Goal: Transaction & Acquisition: Download file/media

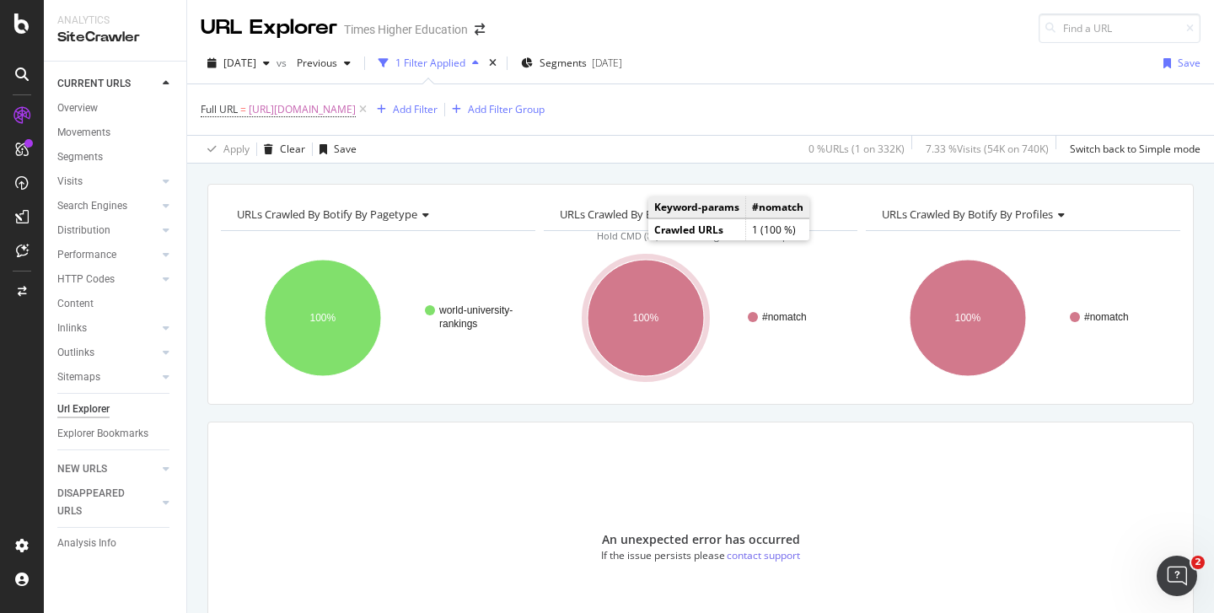
scroll to position [121, 0]
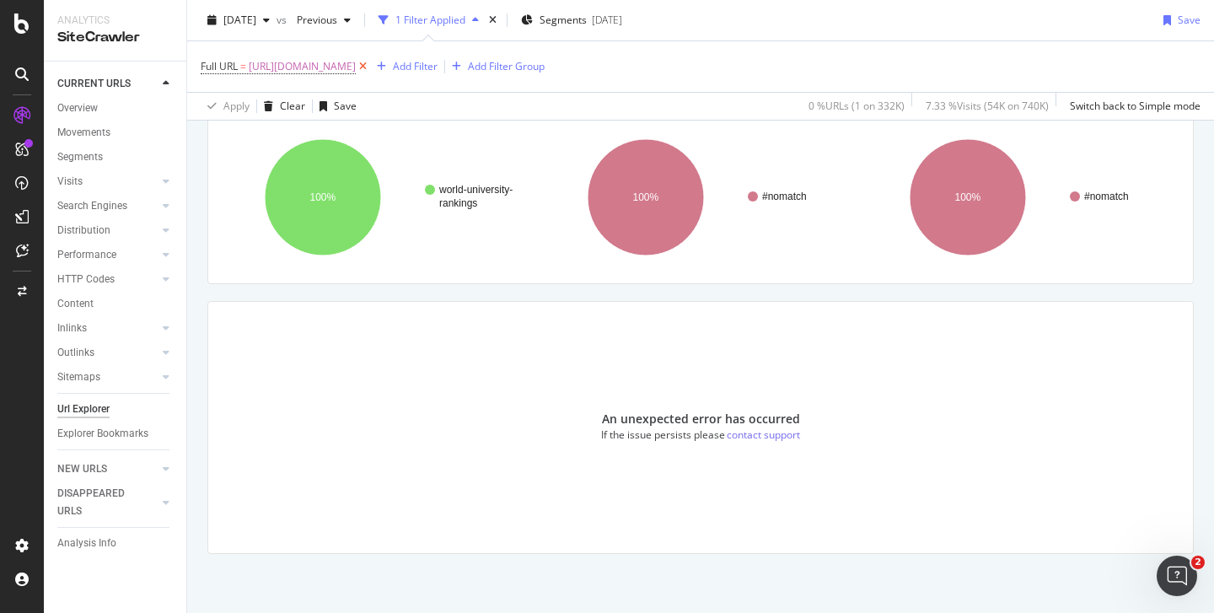
click at [370, 65] on icon at bounding box center [363, 66] width 14 height 17
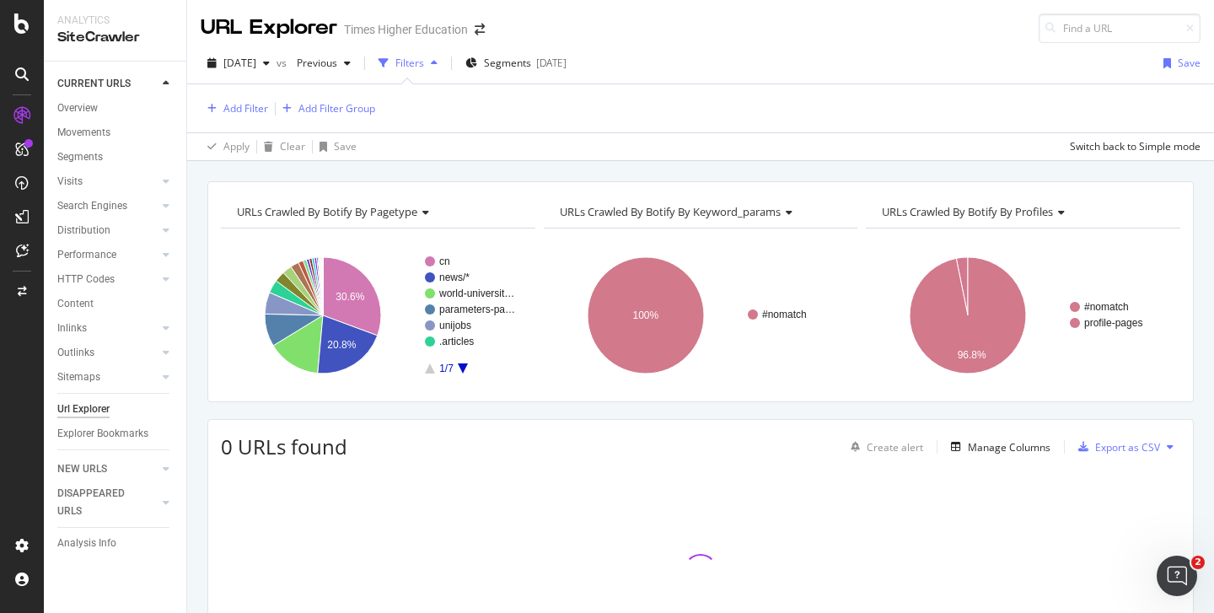
click at [383, 92] on div "Add Filter Add Filter Group" at bounding box center [701, 108] width 1000 height 48
click at [244, 106] on div "Add Filter" at bounding box center [245, 108] width 45 height 14
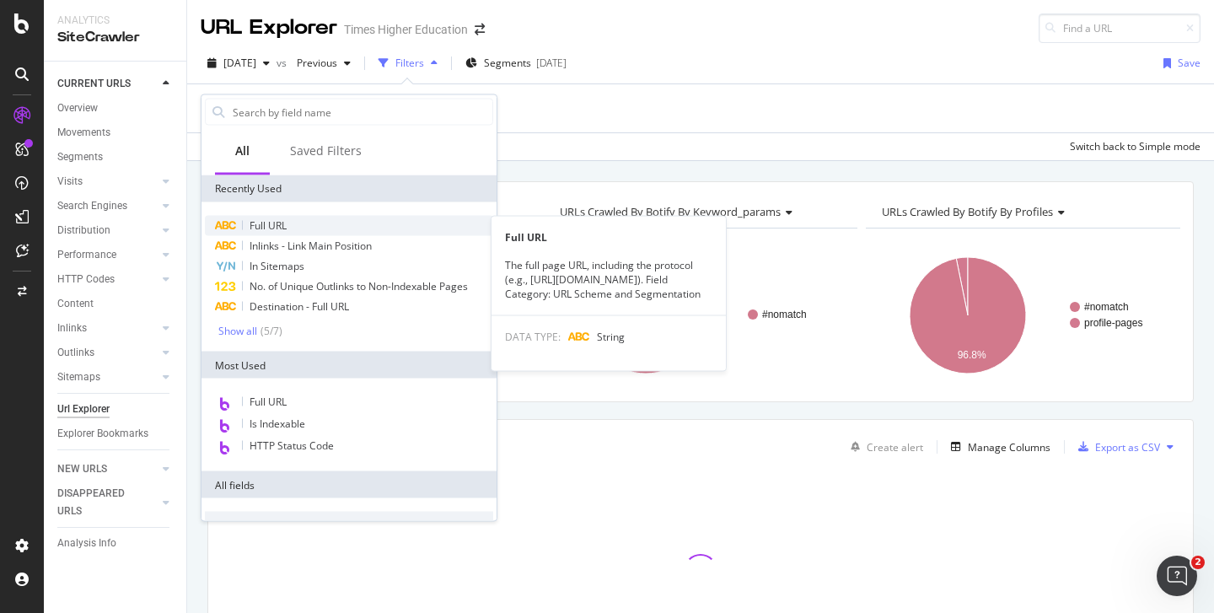
click at [264, 226] on span "Full URL" at bounding box center [268, 225] width 37 height 14
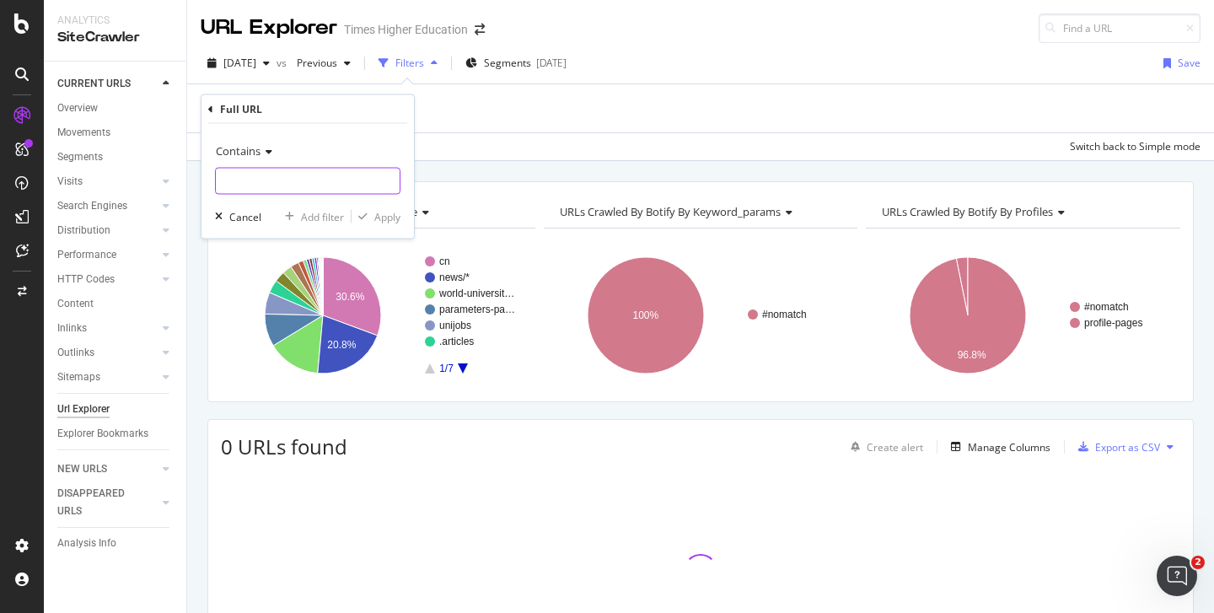
click at [253, 185] on input "text" at bounding box center [308, 181] width 184 height 27
click at [252, 148] on span "Contains" at bounding box center [238, 150] width 45 height 15
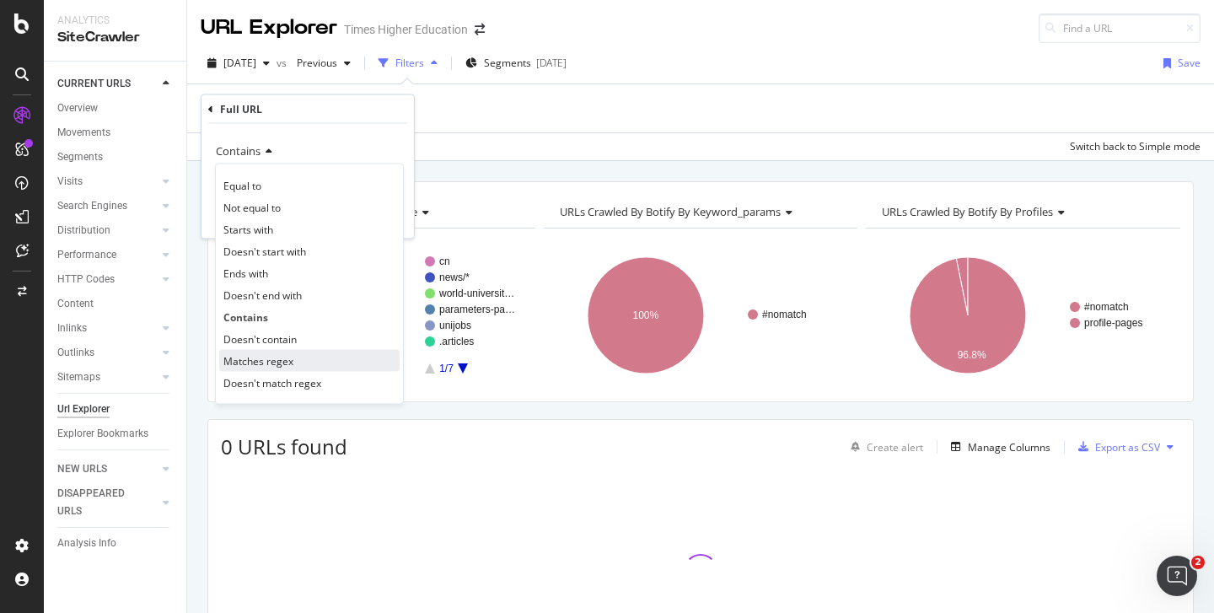
click at [261, 361] on span "Matches regex" at bounding box center [258, 360] width 70 height 14
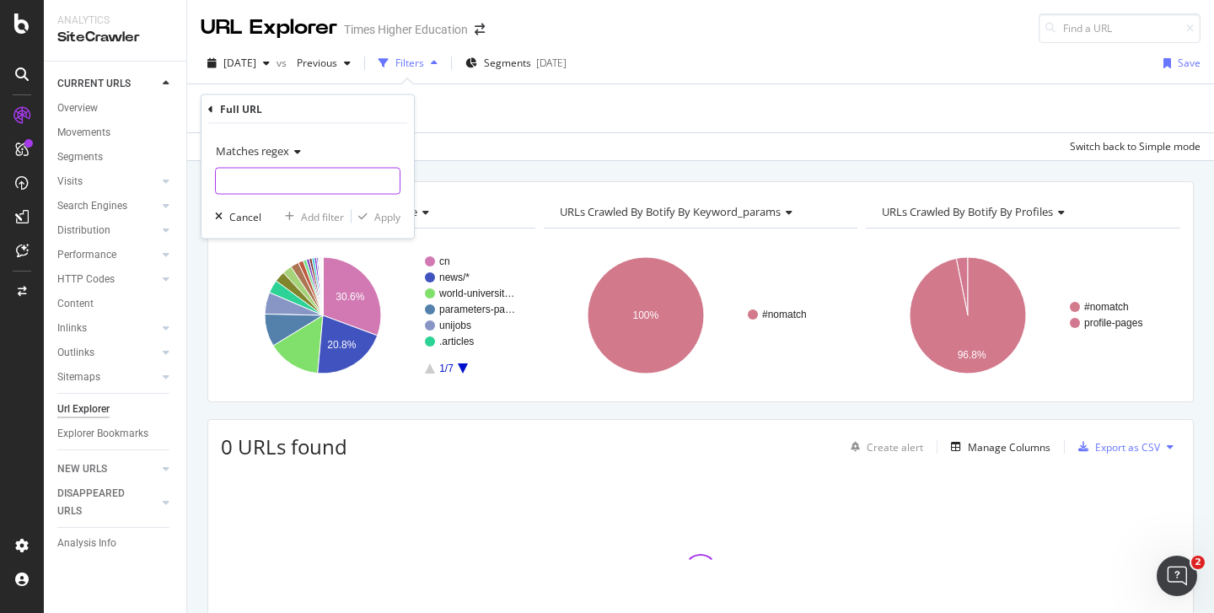
click at [236, 186] on input "text" at bounding box center [308, 181] width 184 height 27
paste input "^[URL]\.timeshighereducation\.com/world-university-rankings/(201[1-9]|202[0-4])…"
type input "^[URL]\.timeshighereducation\.com/world-university-rankings/(201[1-9]|202[0-4])…"
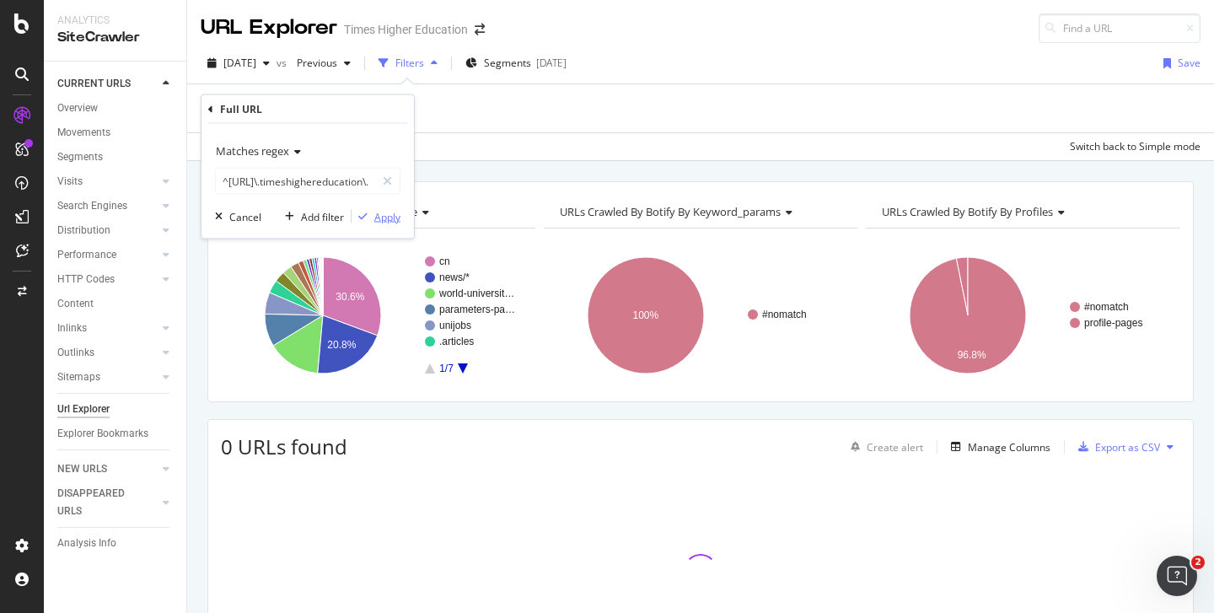
click at [387, 212] on div "Apply" at bounding box center [387, 216] width 26 height 14
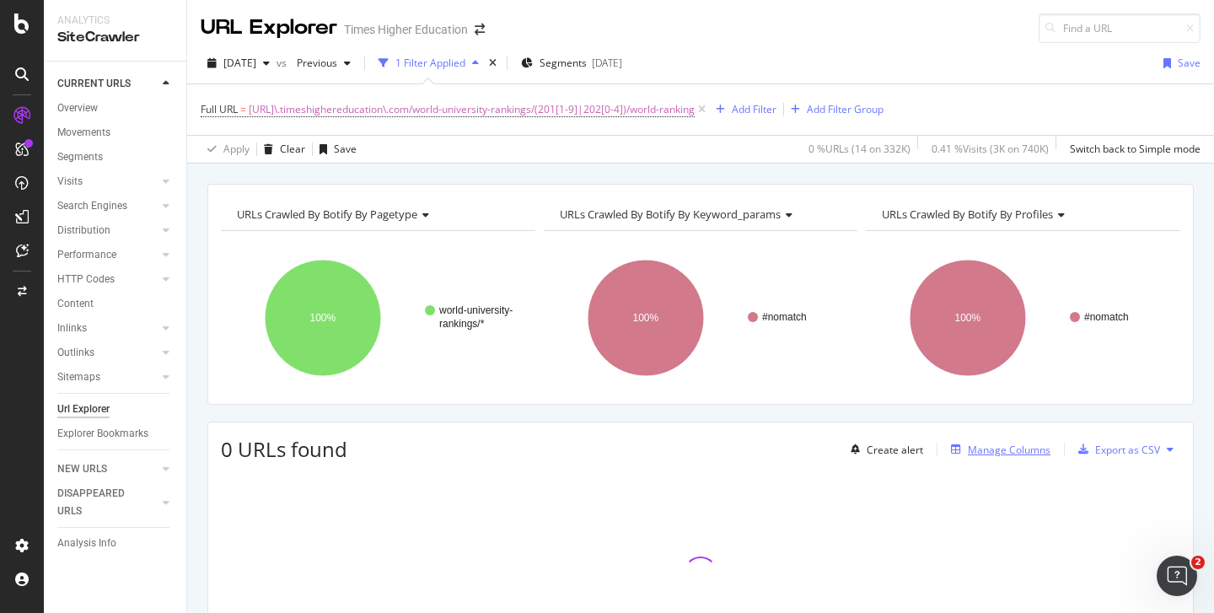
click at [1011, 449] on div "Manage Columns" at bounding box center [1009, 450] width 83 height 14
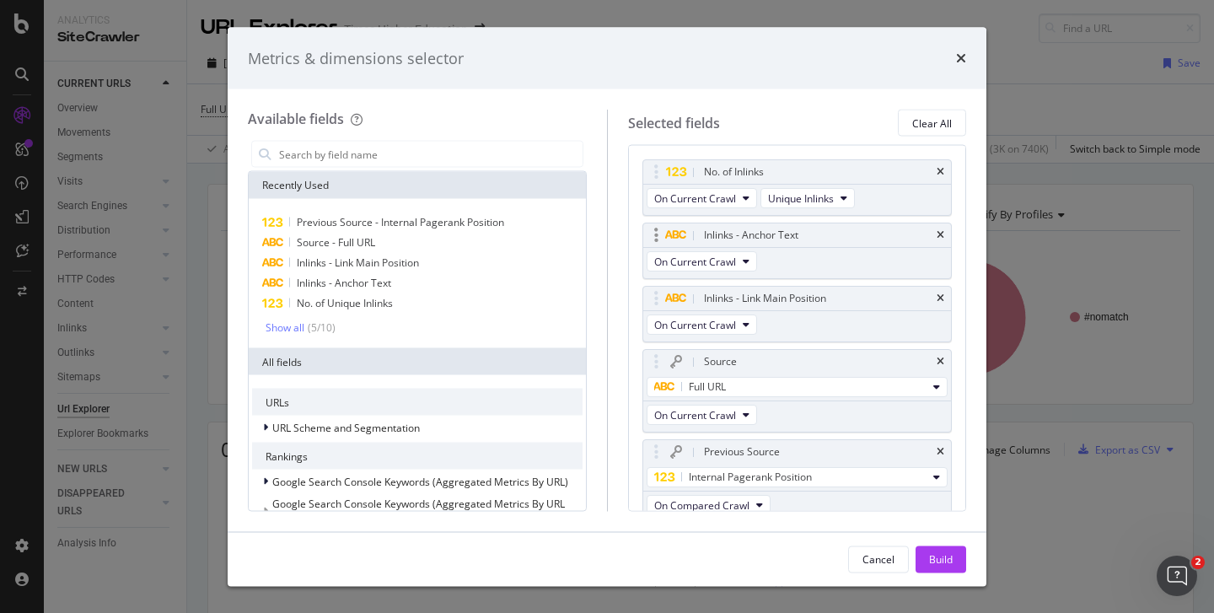
scroll to position [68, 0]
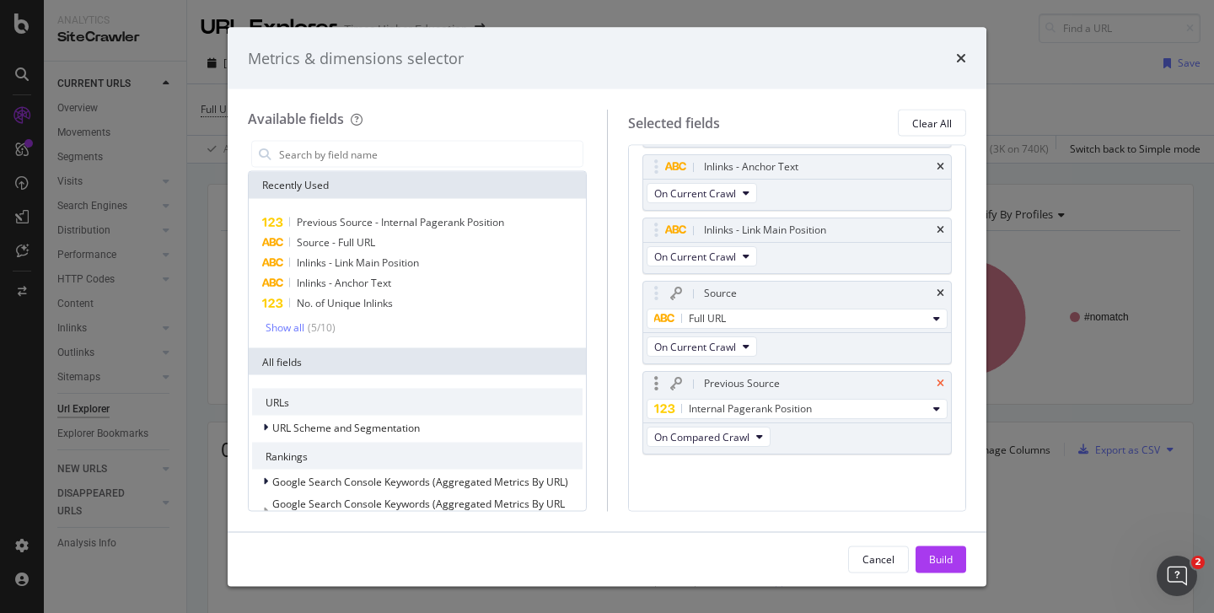
click at [937, 381] on icon "times" at bounding box center [941, 384] width 8 height 10
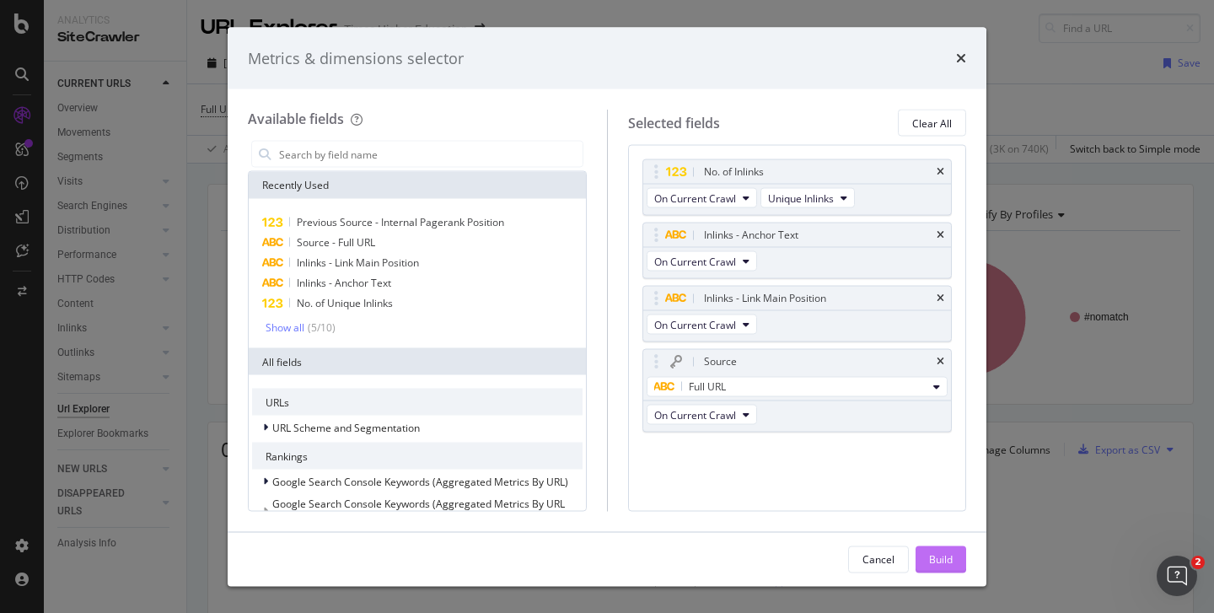
click at [934, 566] on div "Build" at bounding box center [941, 558] width 24 height 14
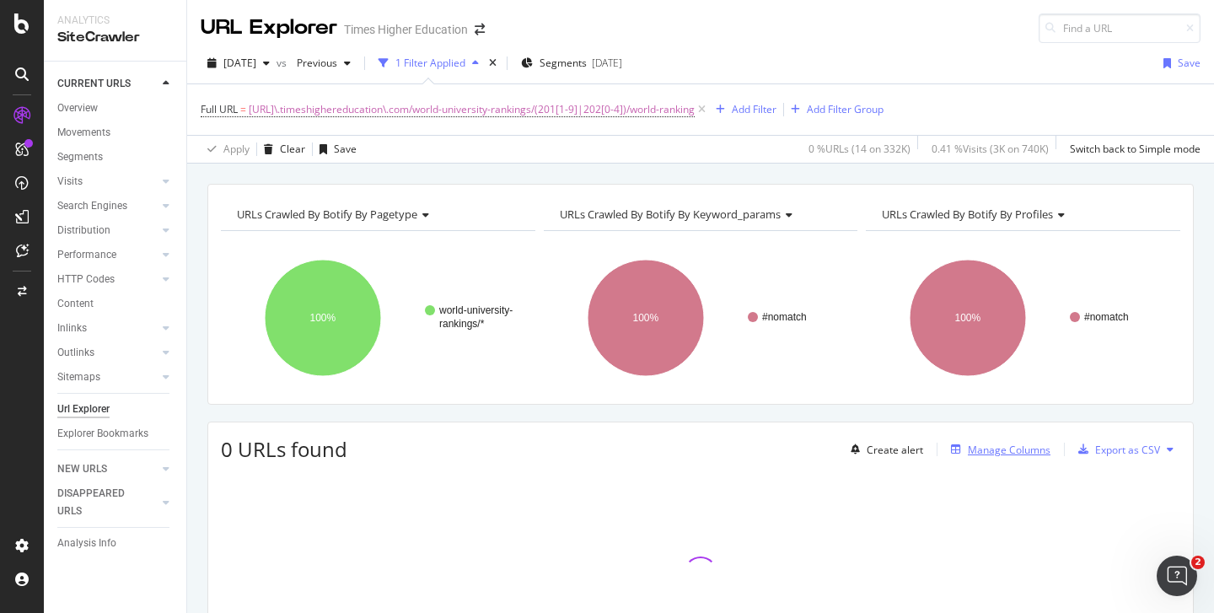
click at [1011, 448] on div "Manage Columns" at bounding box center [1009, 450] width 83 height 14
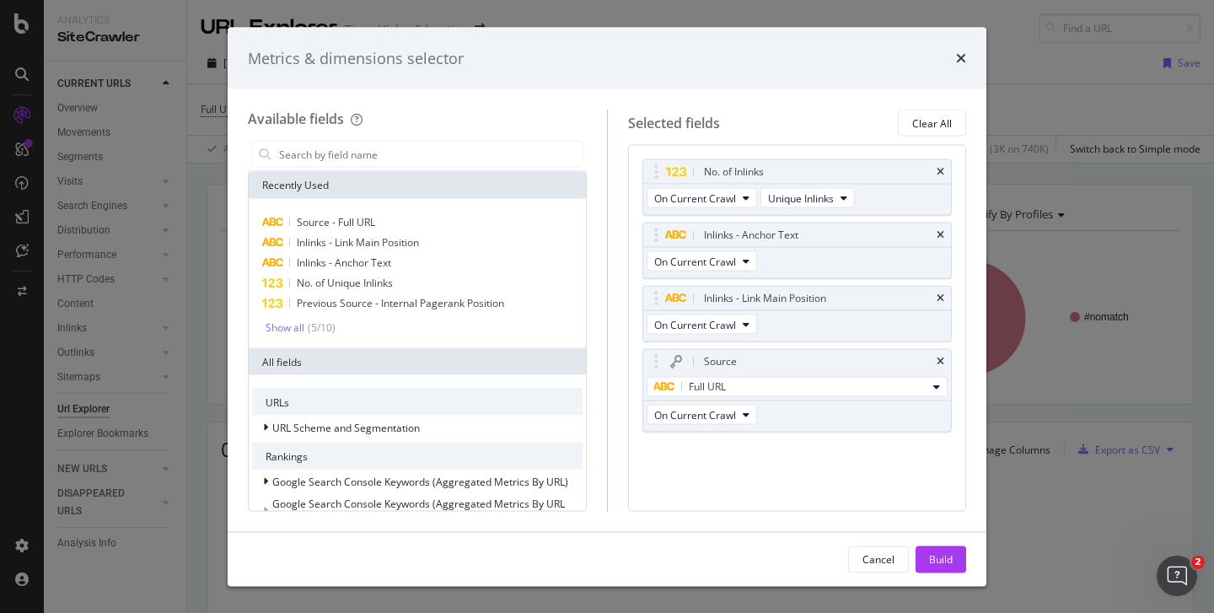
click at [1024, 63] on div "Metrics & dimensions selector Available fields Recently Used Source - Full URL …" at bounding box center [607, 306] width 1214 height 613
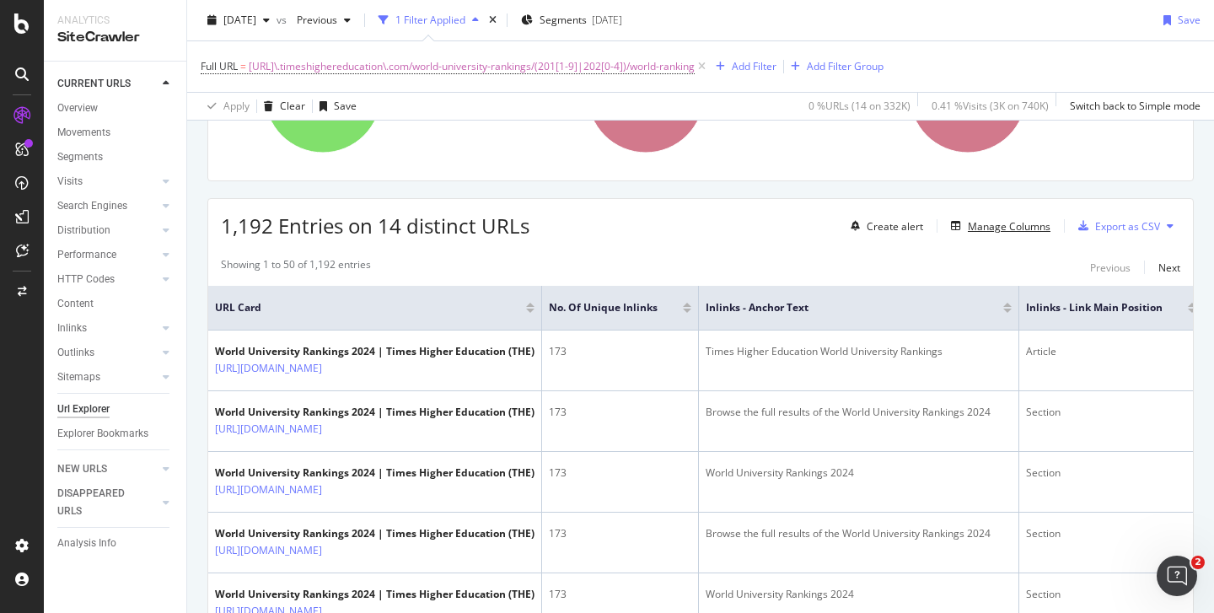
scroll to position [224, 0]
click at [1101, 223] on div "Export as CSV" at bounding box center [1127, 225] width 65 height 14
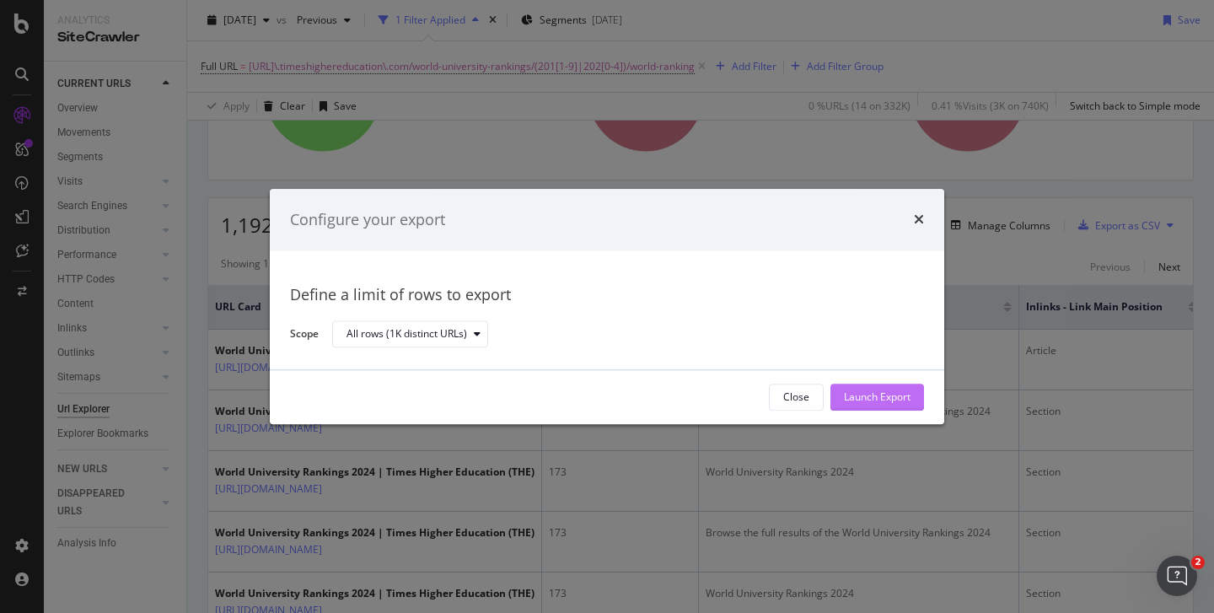
click at [883, 396] on div "Launch Export" at bounding box center [877, 397] width 67 height 14
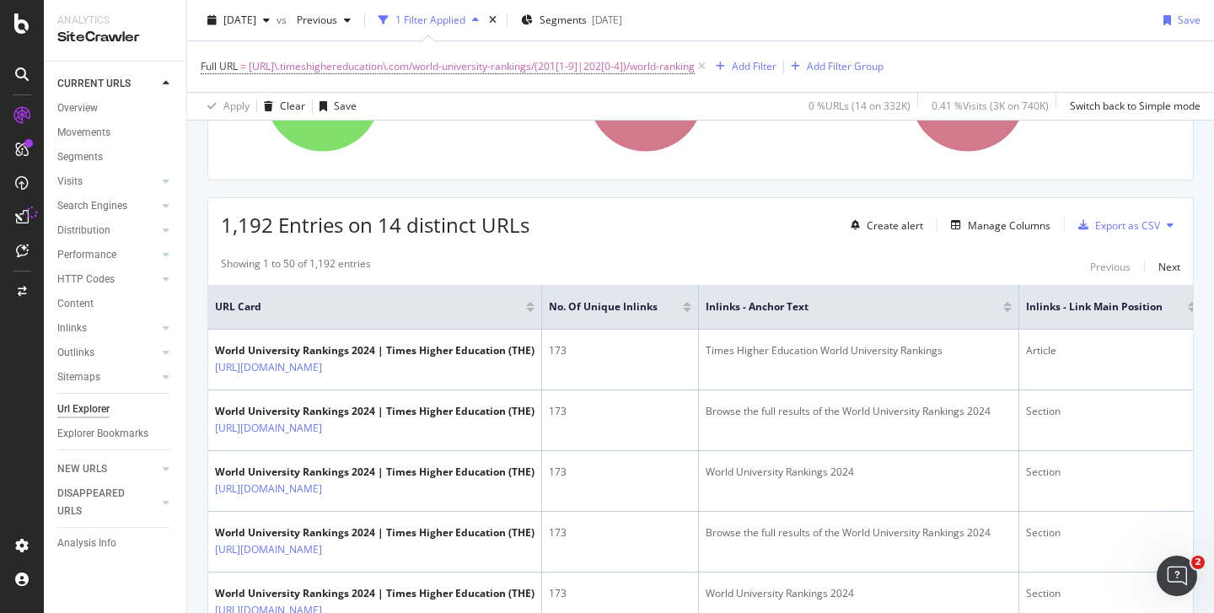
click at [1065, 74] on div "Full URL = [URL]\.timeshighereducation\.com/world-university-rankings/(201[1-9]…" at bounding box center [701, 66] width 1000 height 51
click at [1110, 223] on div "Export as CSV" at bounding box center [1127, 225] width 65 height 14
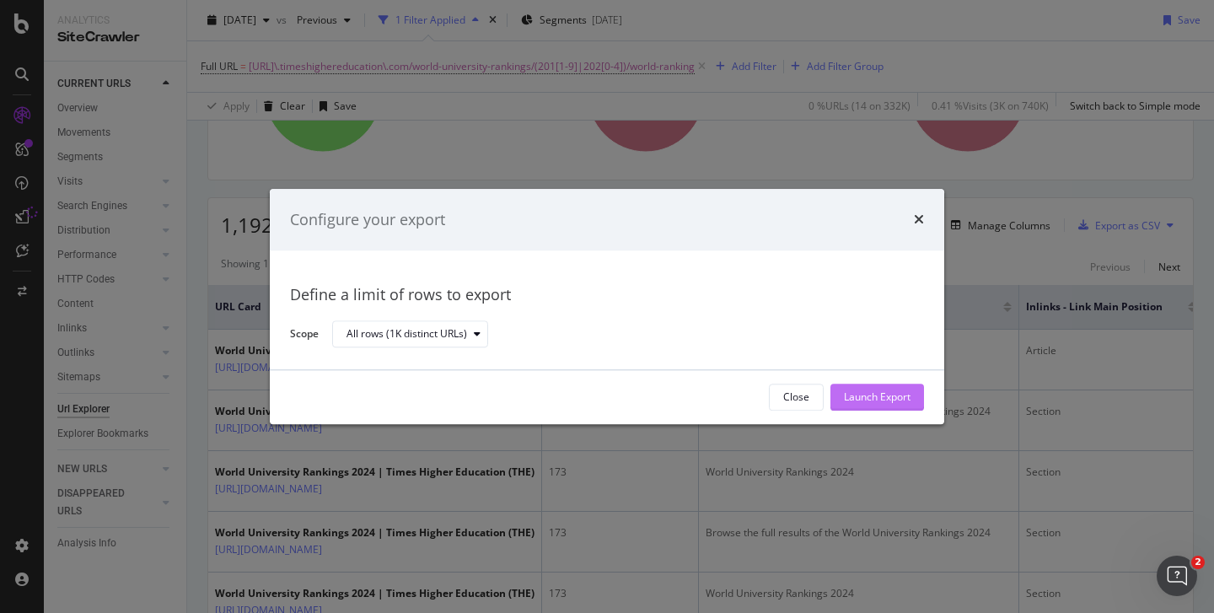
click at [859, 399] on div "Launch Export" at bounding box center [877, 397] width 67 height 14
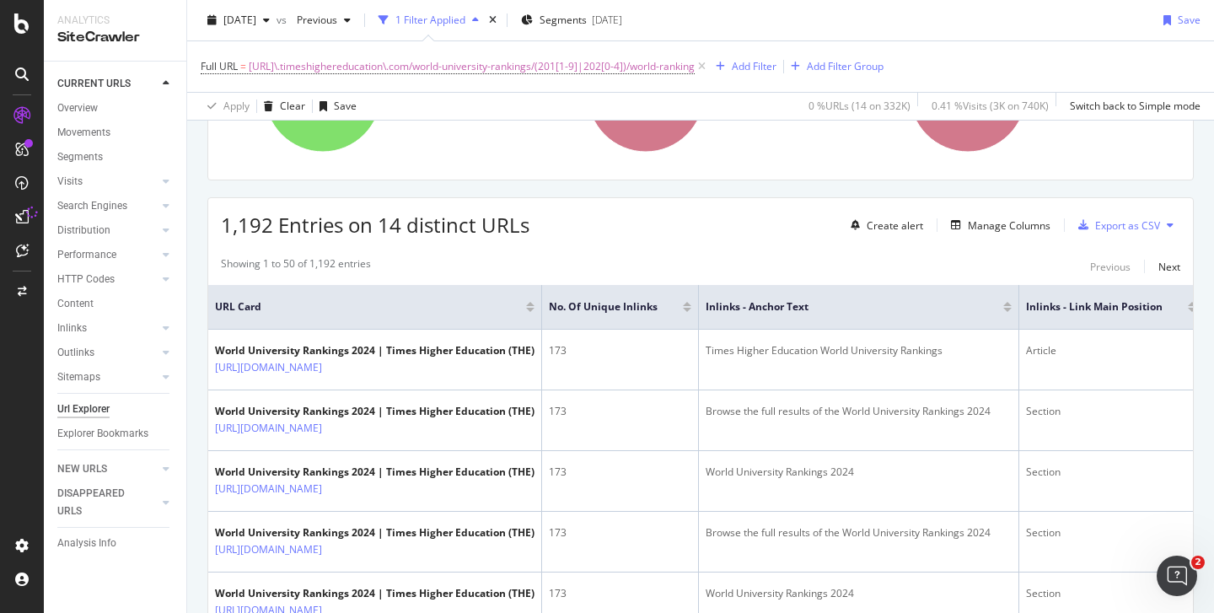
click at [23, 210] on icon at bounding box center [21, 216] width 13 height 13
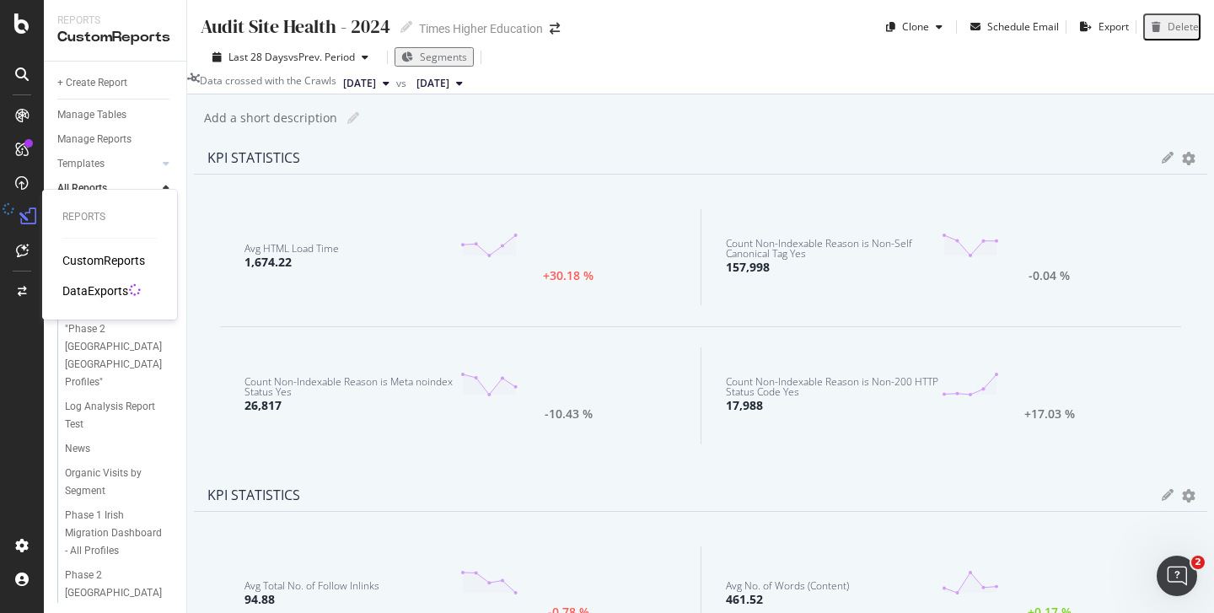
click at [94, 293] on div "DataExports" at bounding box center [95, 290] width 66 height 17
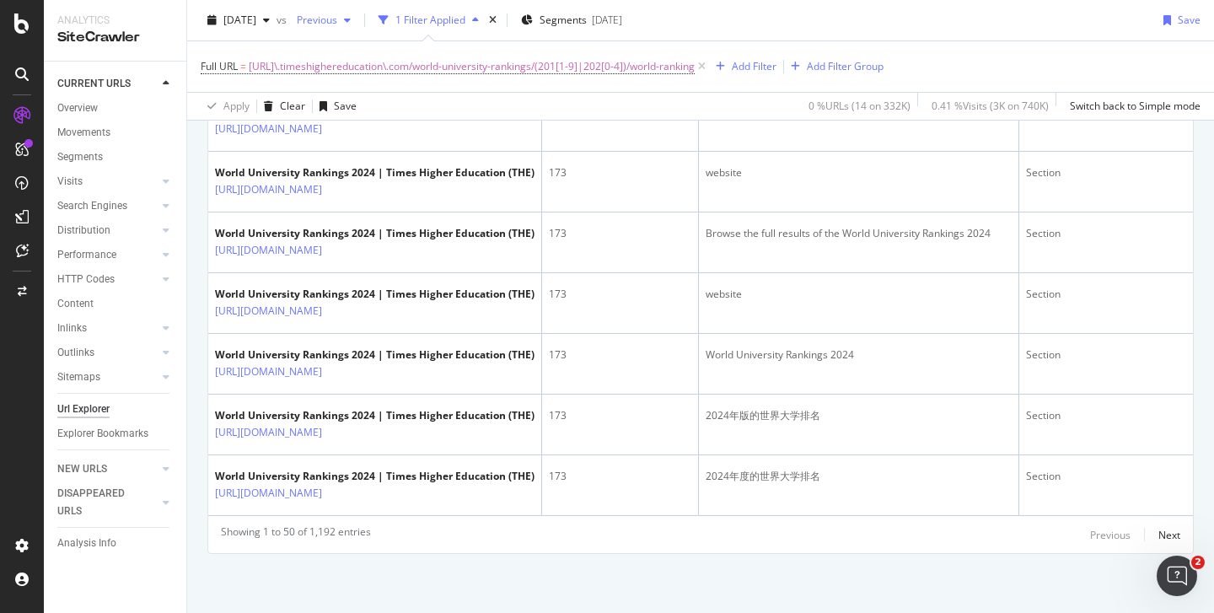
scroll to position [3841, 0]
click at [256, 20] on span "[DATE]" at bounding box center [239, 20] width 33 height 14
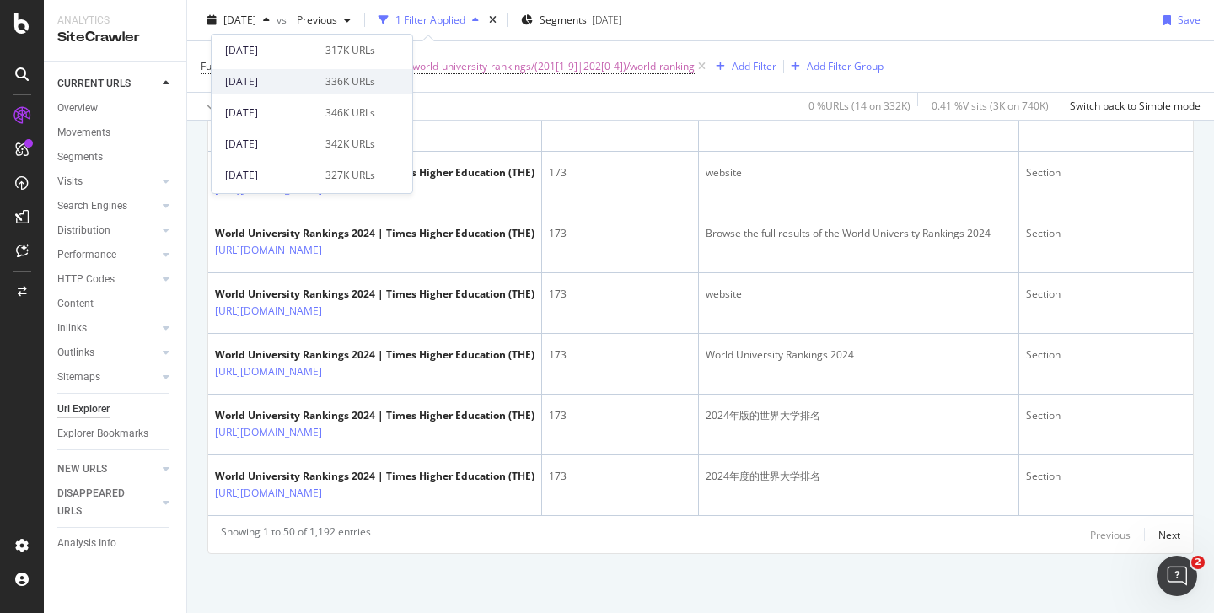
scroll to position [97, 0]
click at [277, 138] on div "[DATE]" at bounding box center [270, 139] width 90 height 15
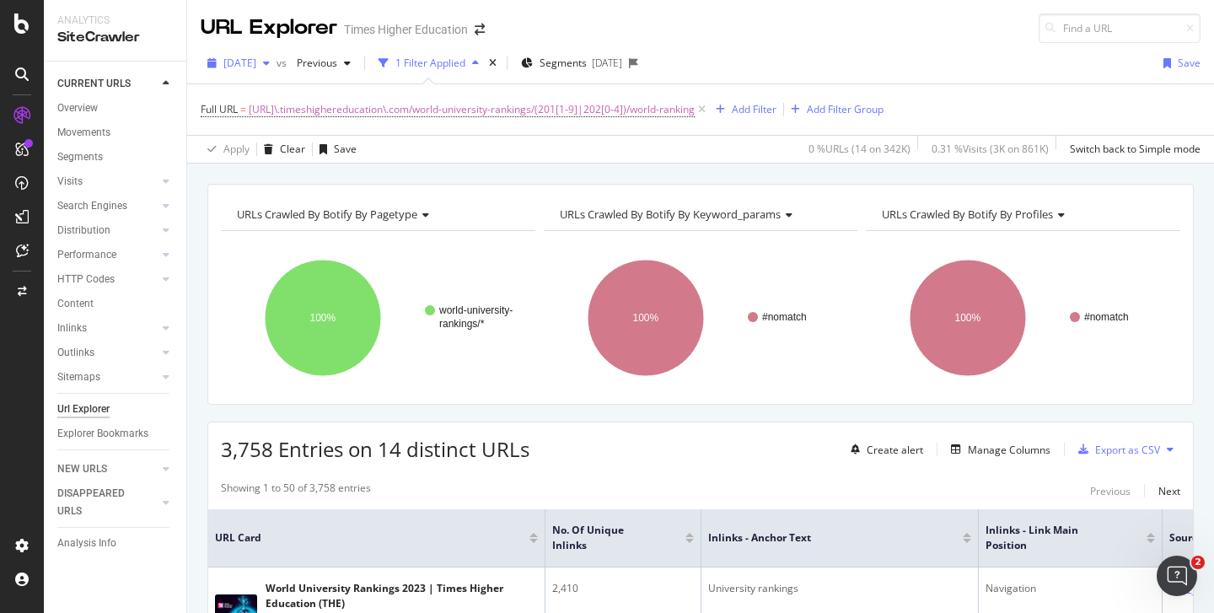
click at [256, 59] on span "[DATE]" at bounding box center [239, 63] width 33 height 14
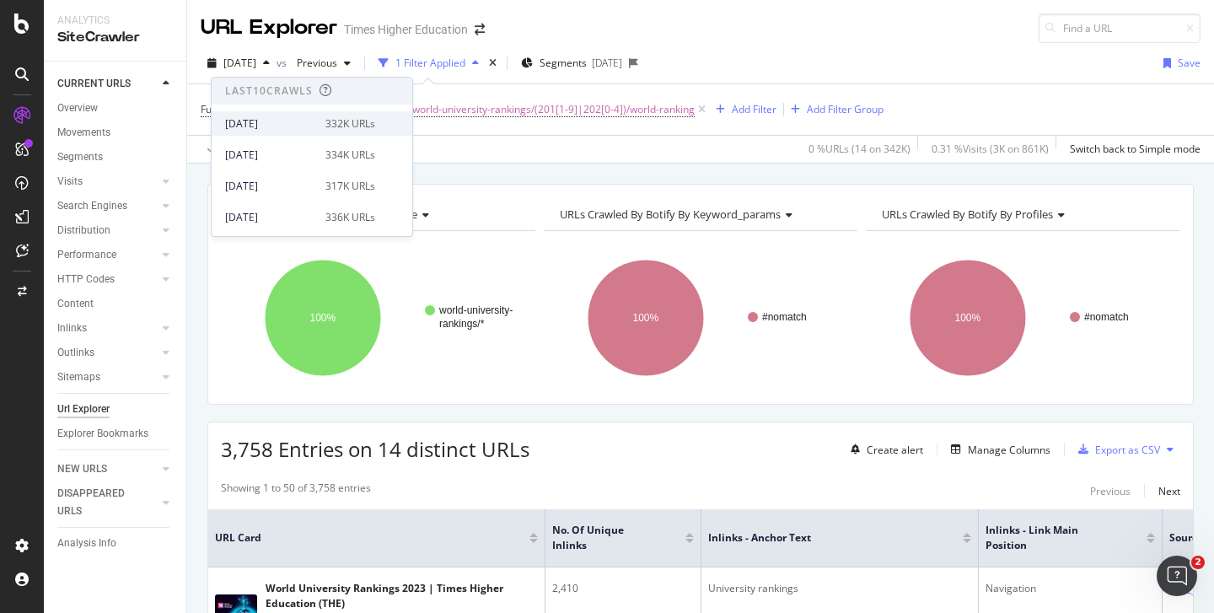
click at [251, 126] on div "[DATE]" at bounding box center [270, 123] width 90 height 15
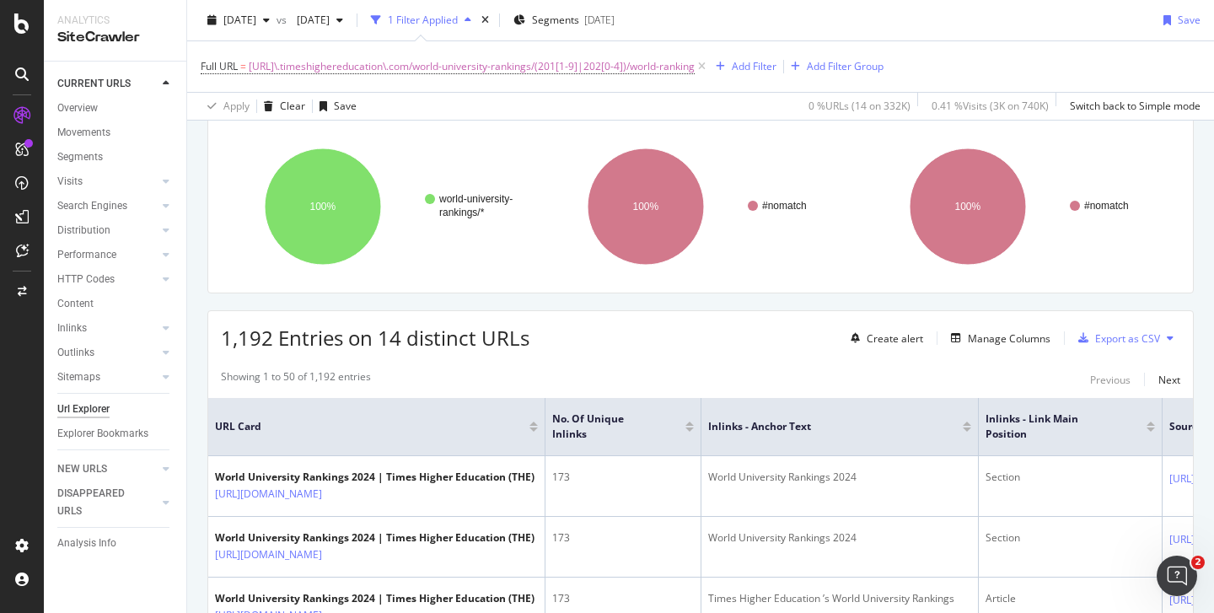
scroll to position [147, 0]
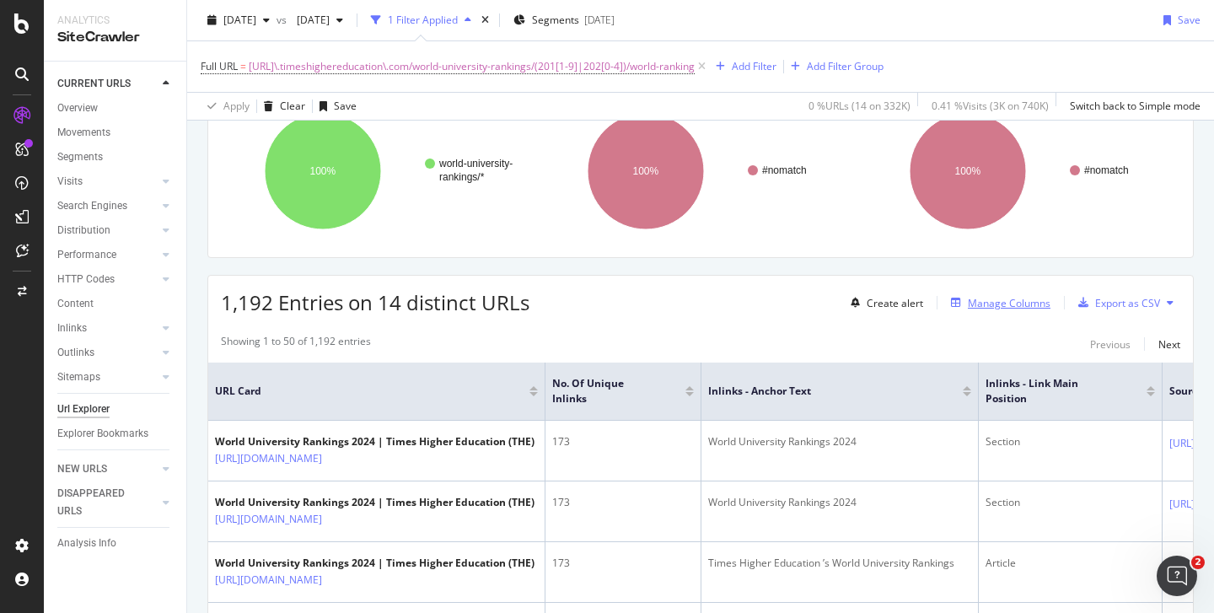
click at [1008, 309] on div "Manage Columns" at bounding box center [1009, 303] width 83 height 14
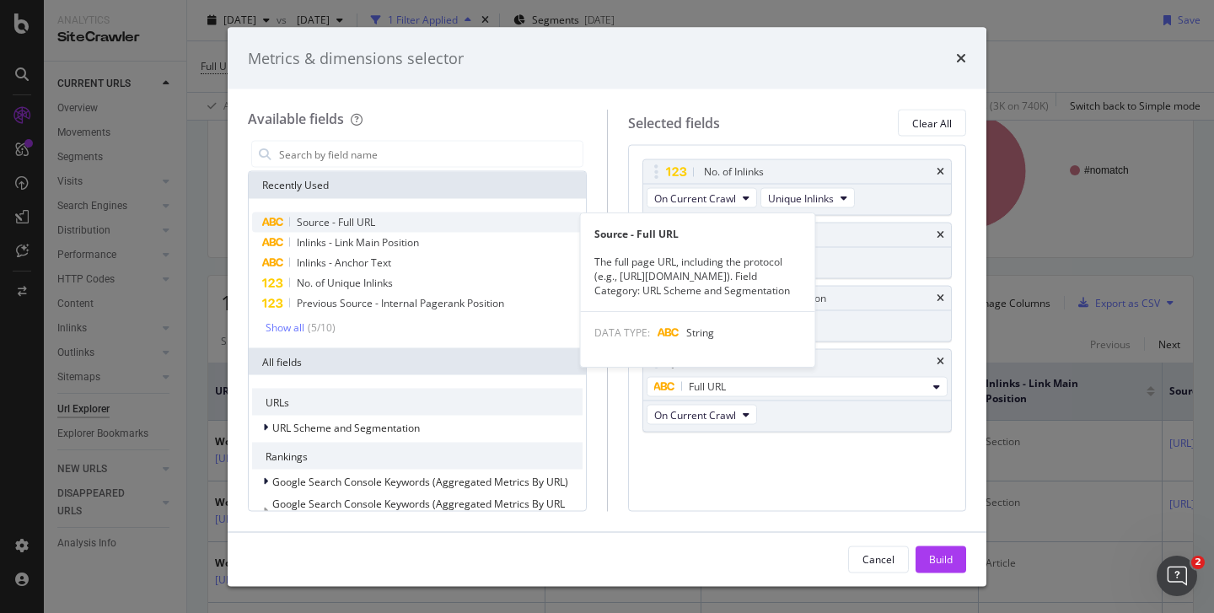
click at [363, 223] on span "Source - Full URL" at bounding box center [336, 222] width 78 height 14
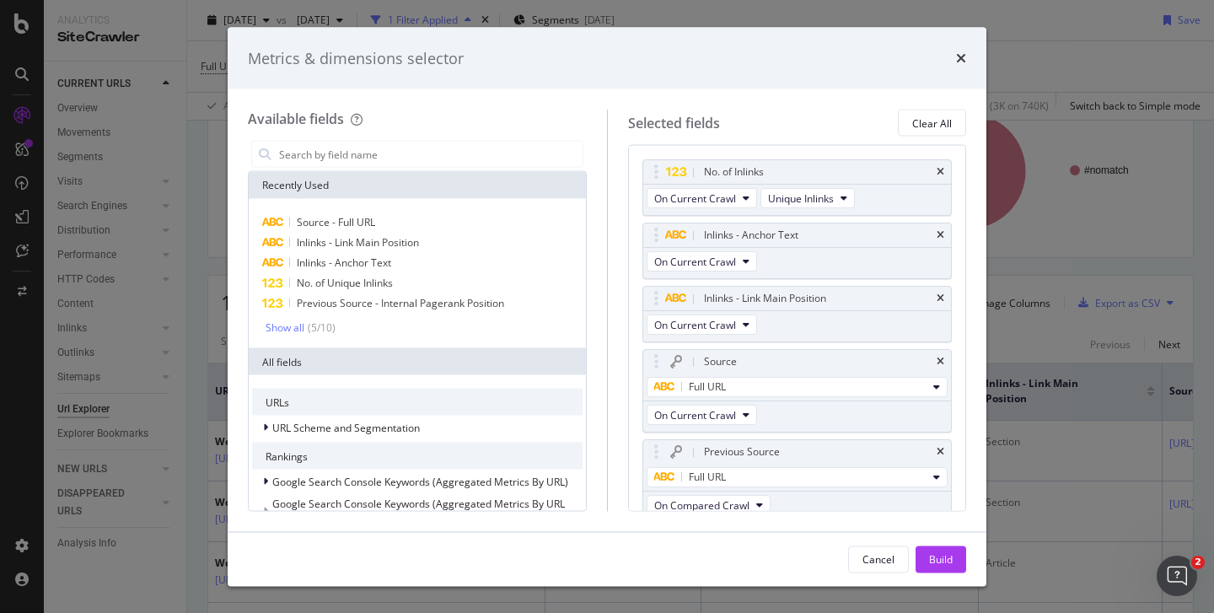
scroll to position [12, 0]
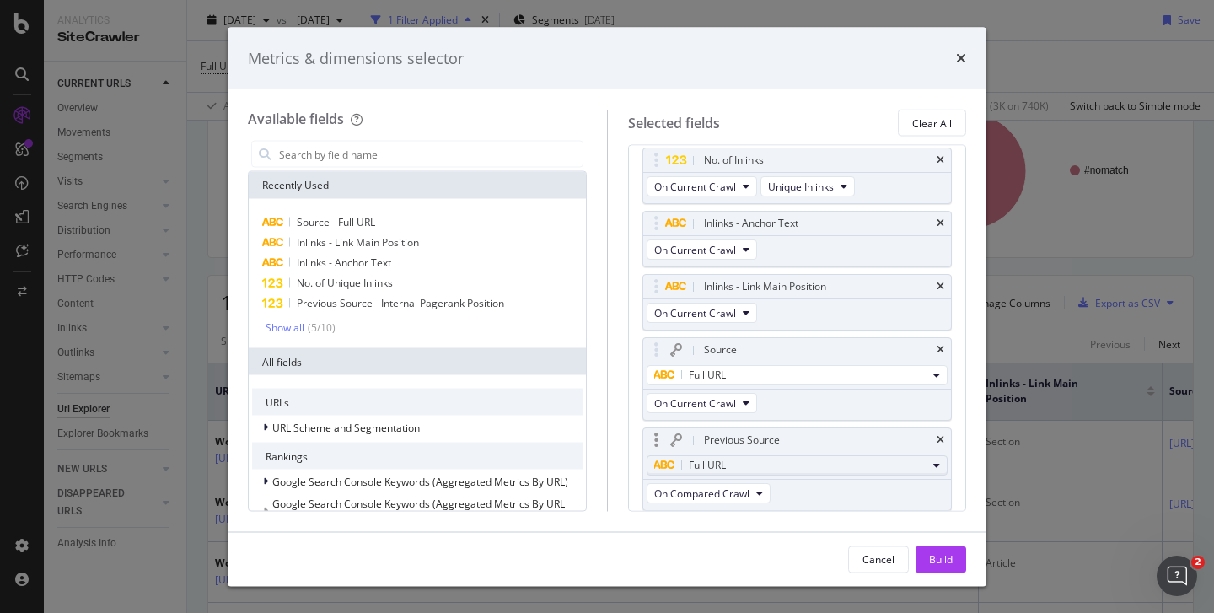
click at [696, 465] on span "Full URL" at bounding box center [707, 465] width 37 height 14
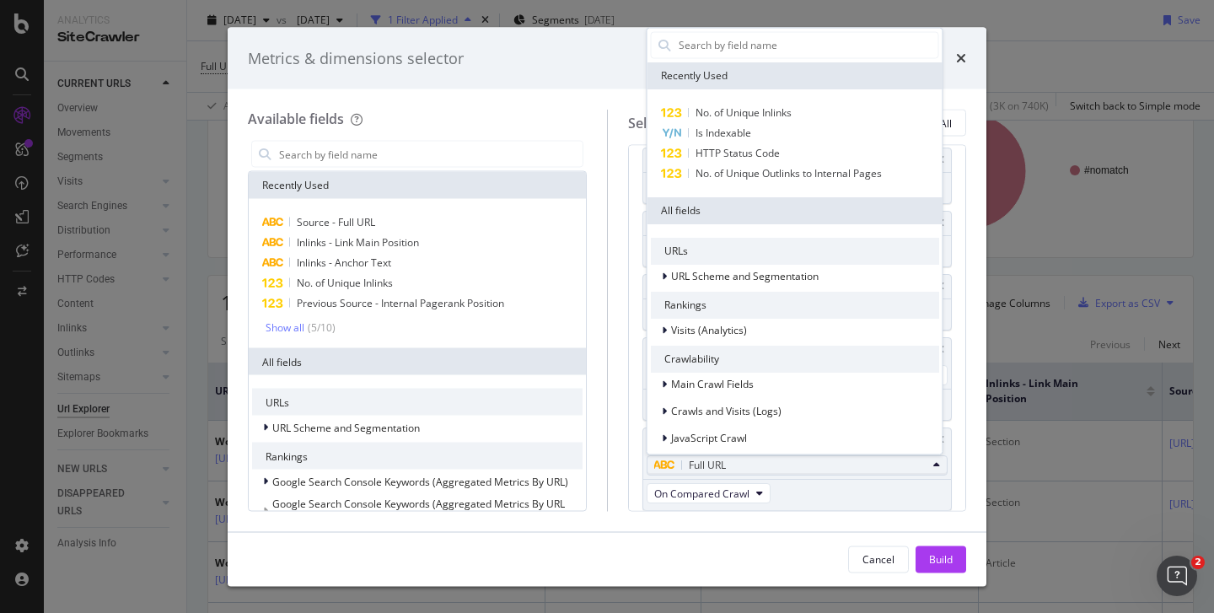
click at [805, 485] on div "Previous Source Full URL Recently Used No. of Unique Inlinks Is Indexable HTTP …" at bounding box center [797, 468] width 310 height 83
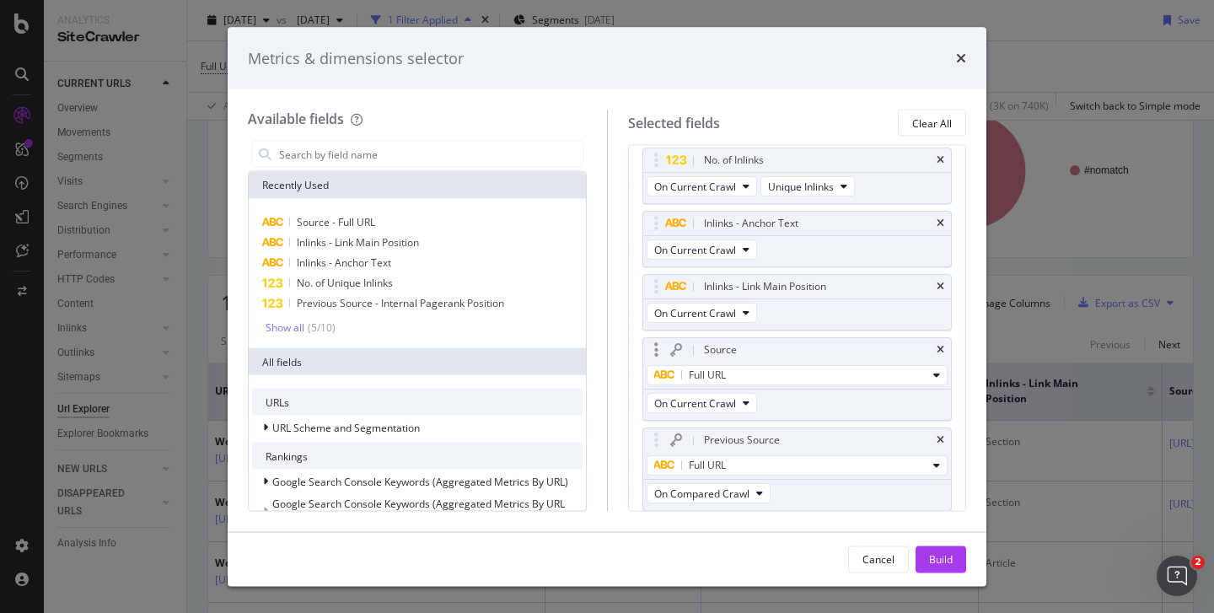
scroll to position [0, 0]
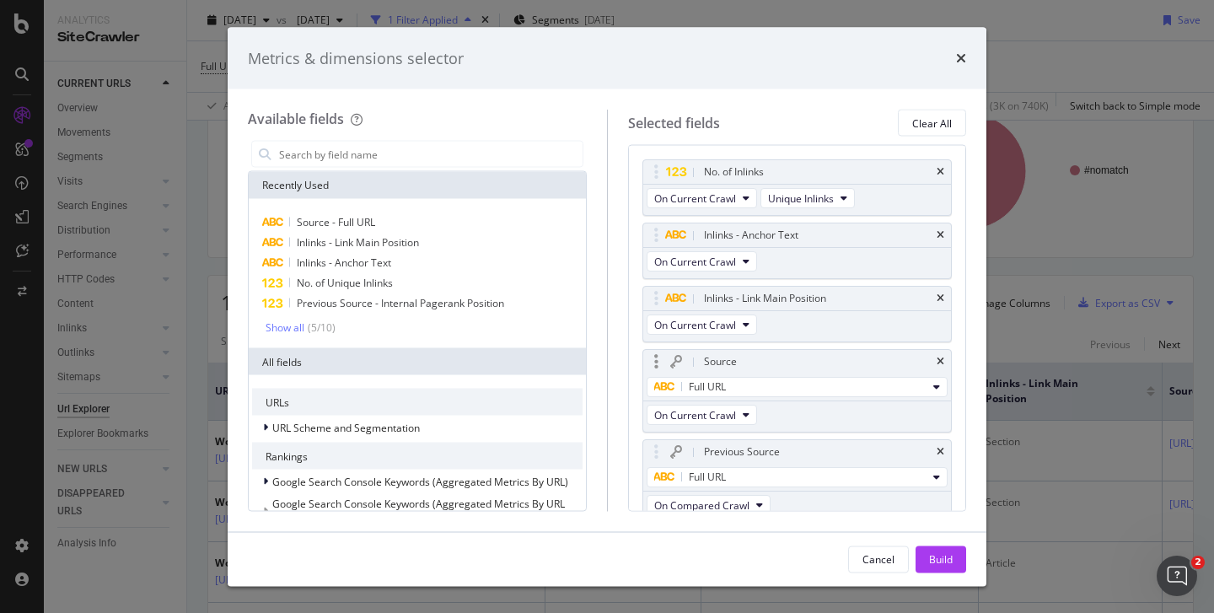
click at [776, 359] on div "Source" at bounding box center [818, 361] width 234 height 17
click at [657, 356] on icon "modal" at bounding box center [656, 361] width 4 height 17
click at [656, 365] on icon "modal" at bounding box center [656, 361] width 4 height 17
click at [729, 478] on div "Full URL" at bounding box center [790, 477] width 273 height 20
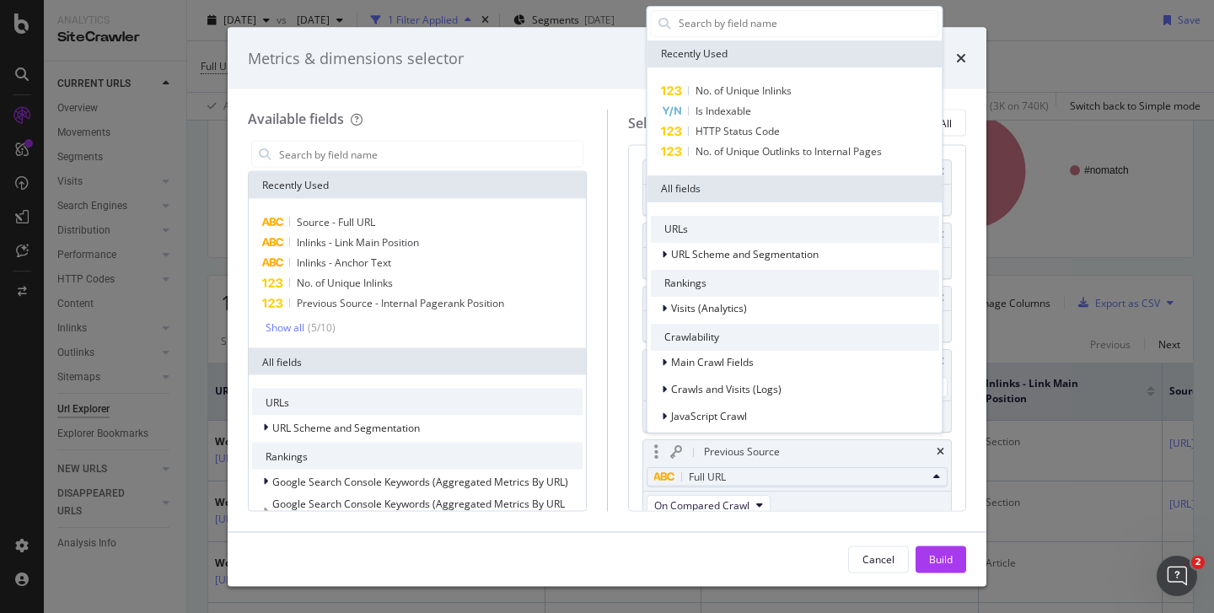
scroll to position [68, 0]
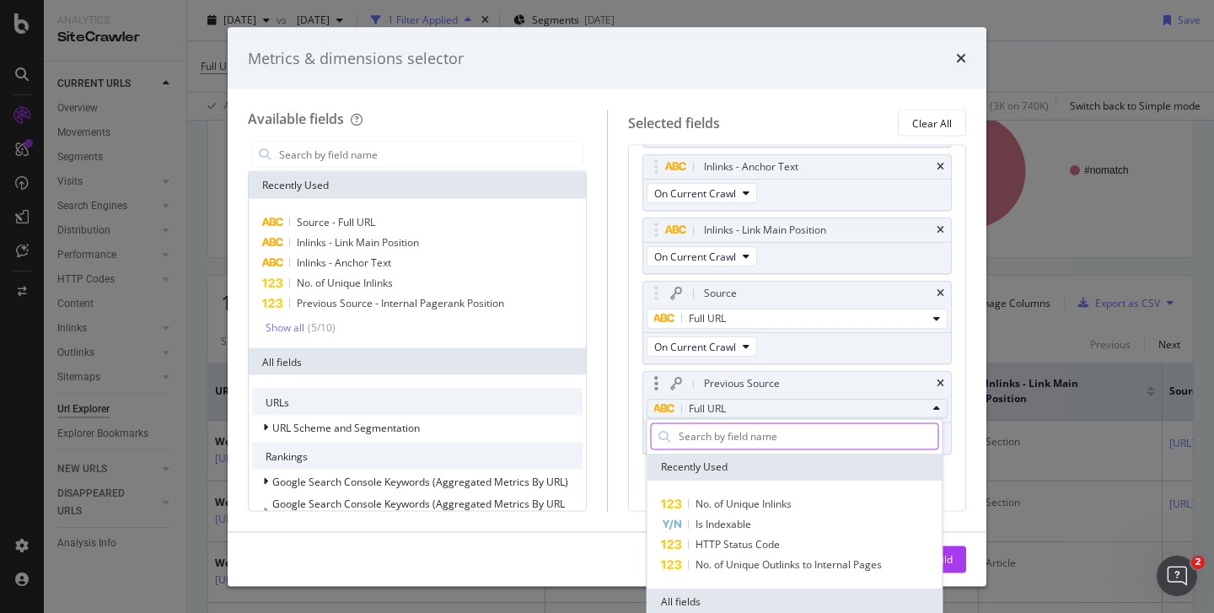
click at [712, 438] on input "modal" at bounding box center [807, 435] width 261 height 25
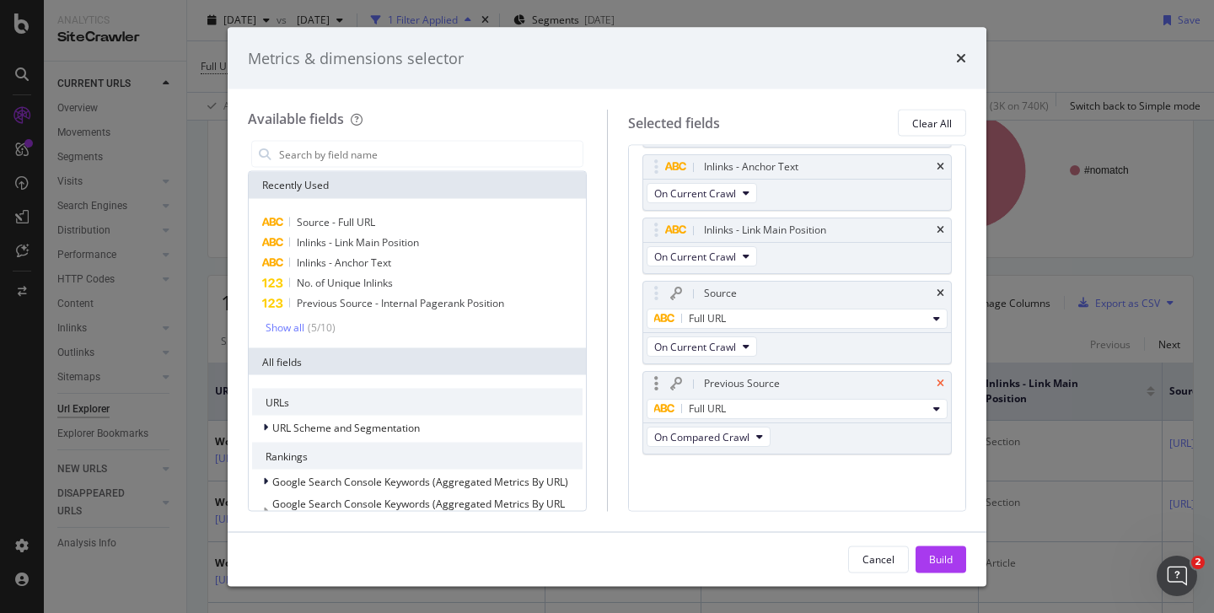
click at [937, 381] on icon "times" at bounding box center [941, 384] width 8 height 10
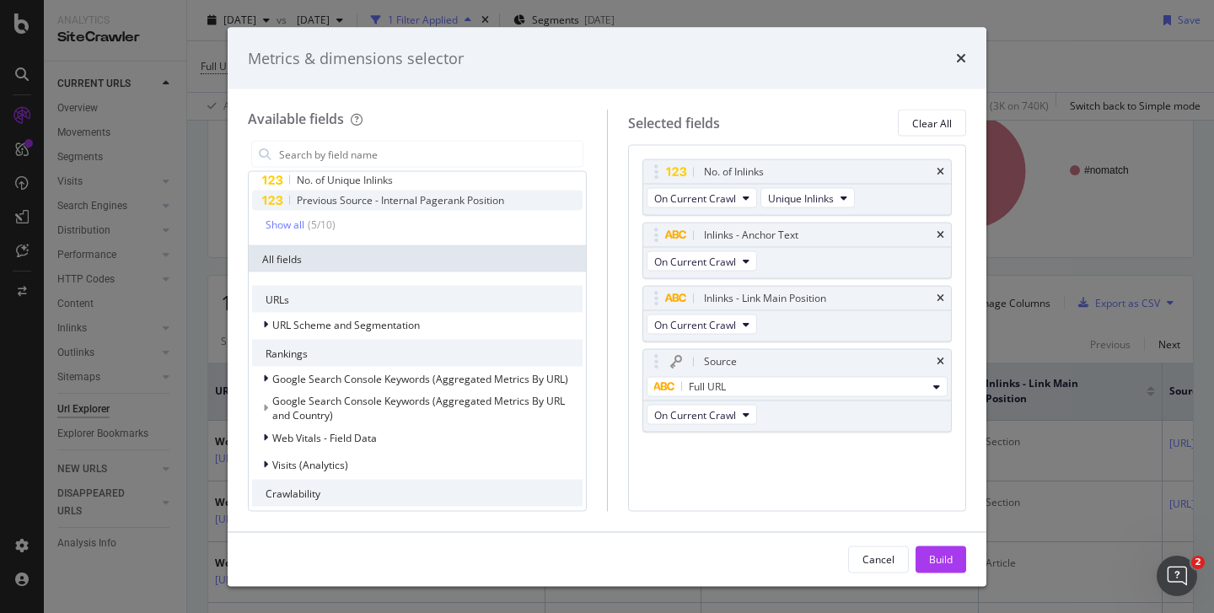
scroll to position [0, 0]
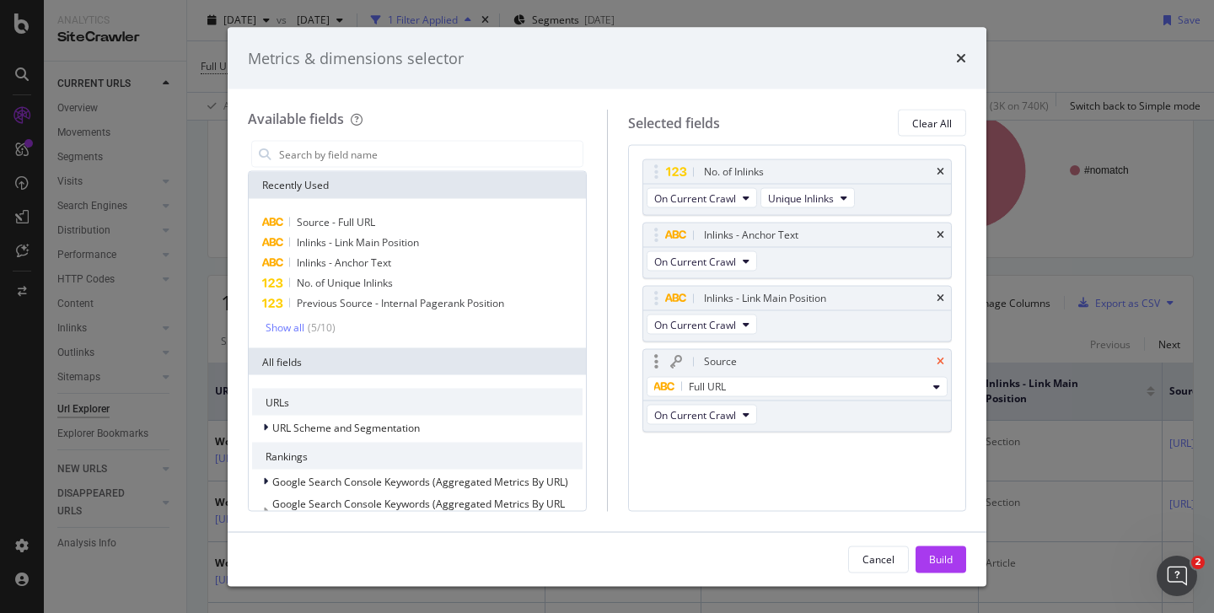
click at [940, 359] on icon "times" at bounding box center [941, 362] width 8 height 10
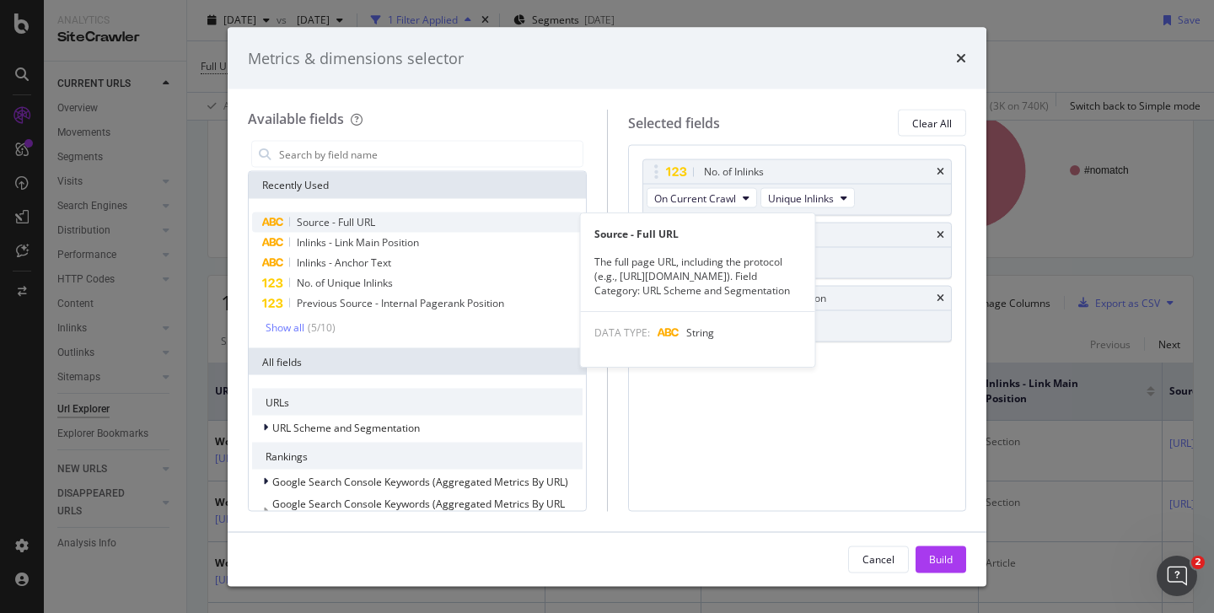
click at [350, 220] on span "Source - Full URL" at bounding box center [336, 222] width 78 height 14
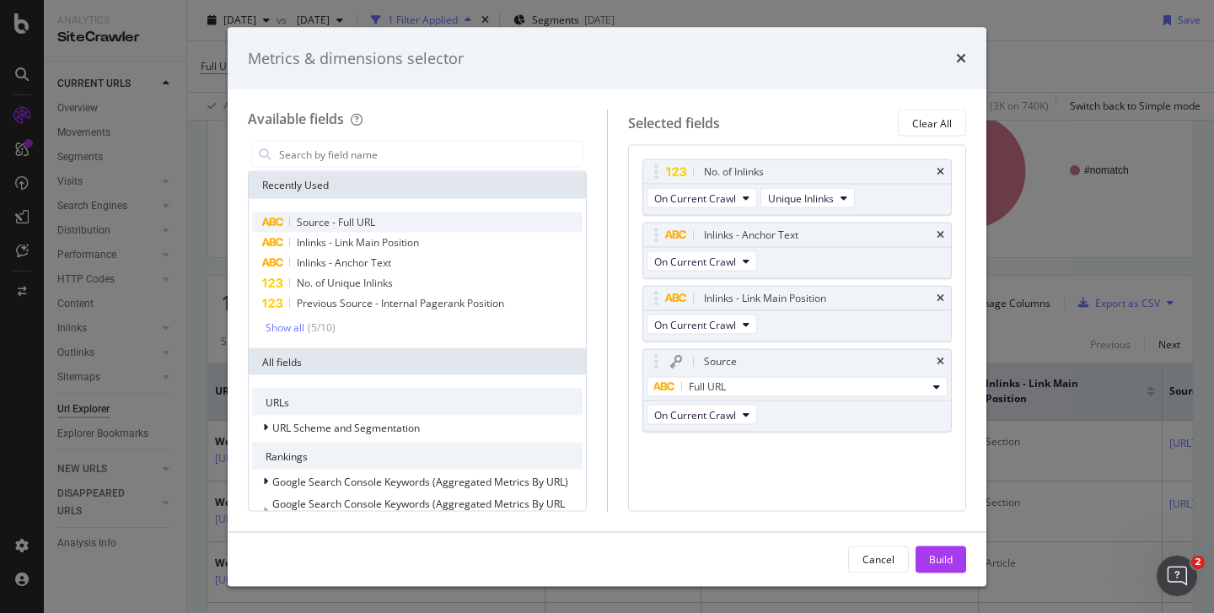
click at [326, 220] on span "Source - Full URL" at bounding box center [336, 222] width 78 height 14
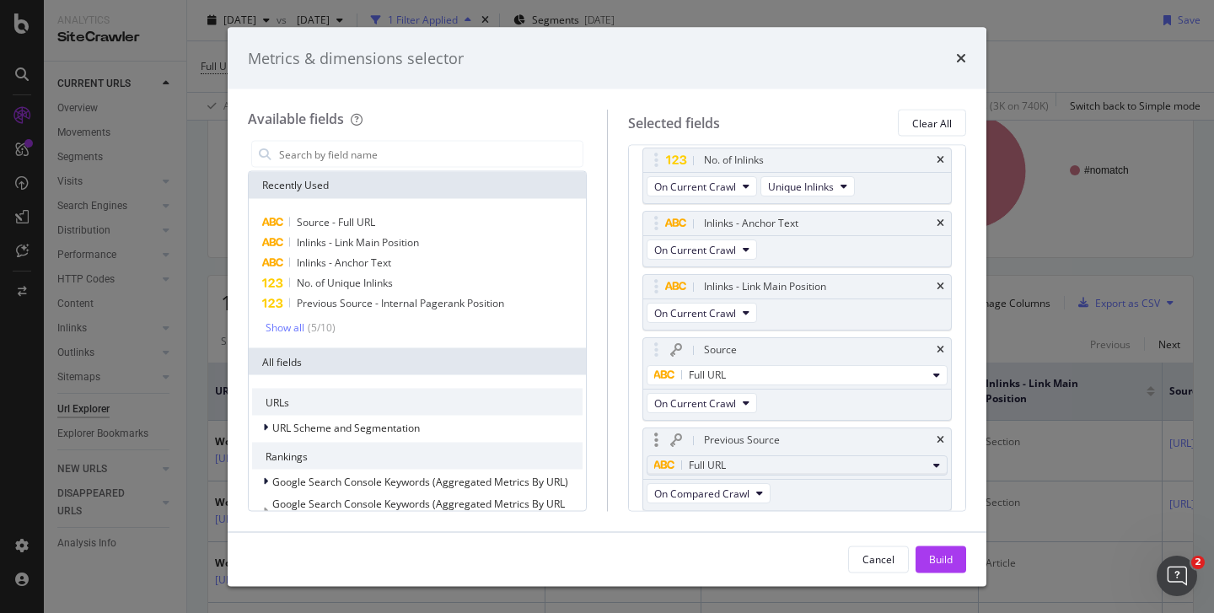
click at [728, 464] on div "Full URL" at bounding box center [790, 465] width 273 height 20
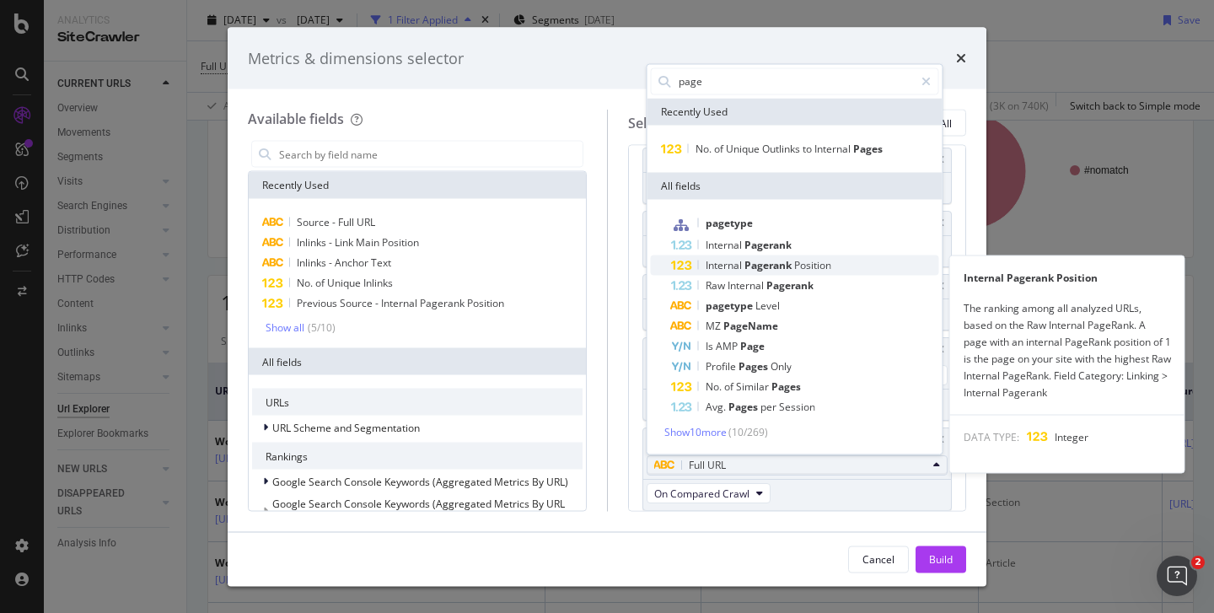
type input "page"
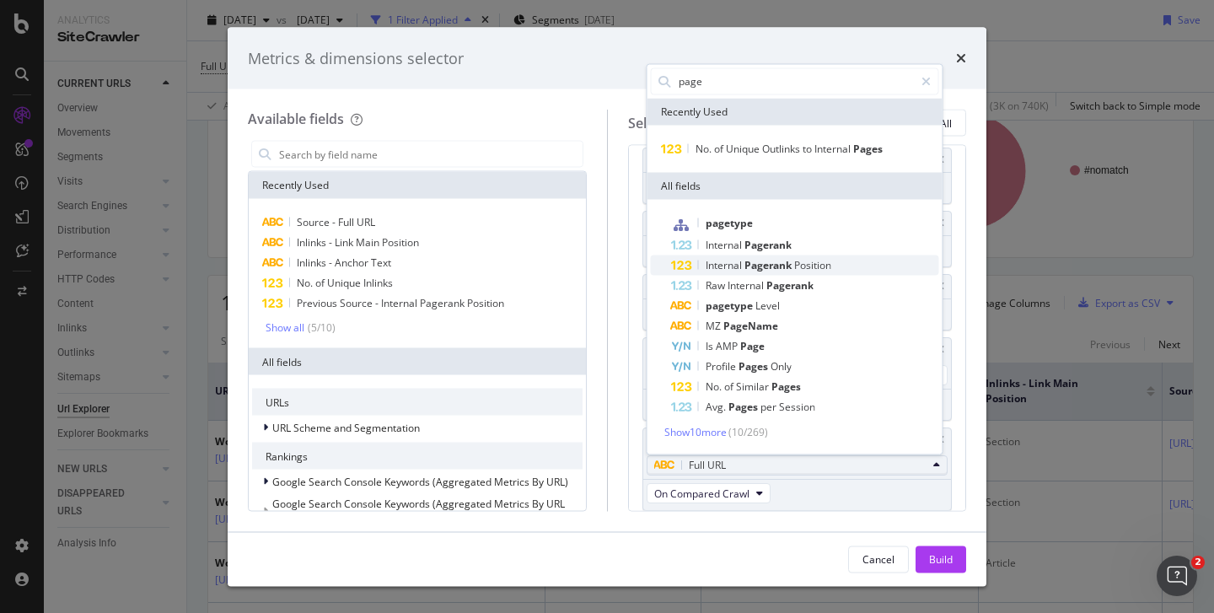
click at [731, 261] on span "Internal" at bounding box center [725, 264] width 39 height 14
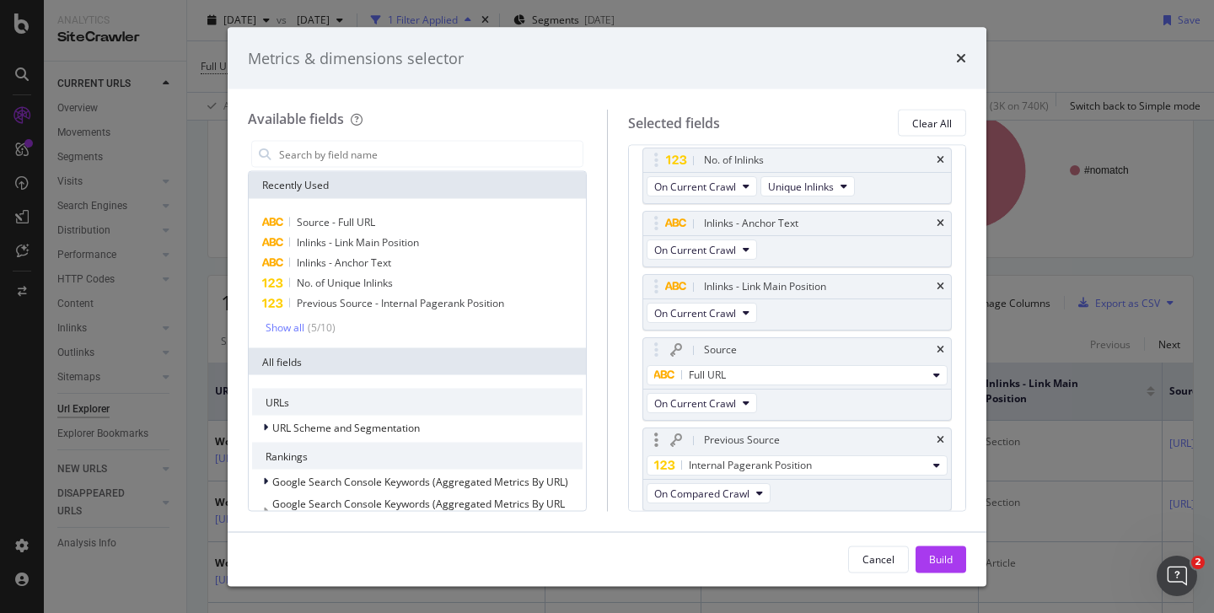
click at [814, 438] on div "Previous Source" at bounding box center [818, 440] width 234 height 17
click at [937, 441] on icon "times" at bounding box center [941, 440] width 8 height 10
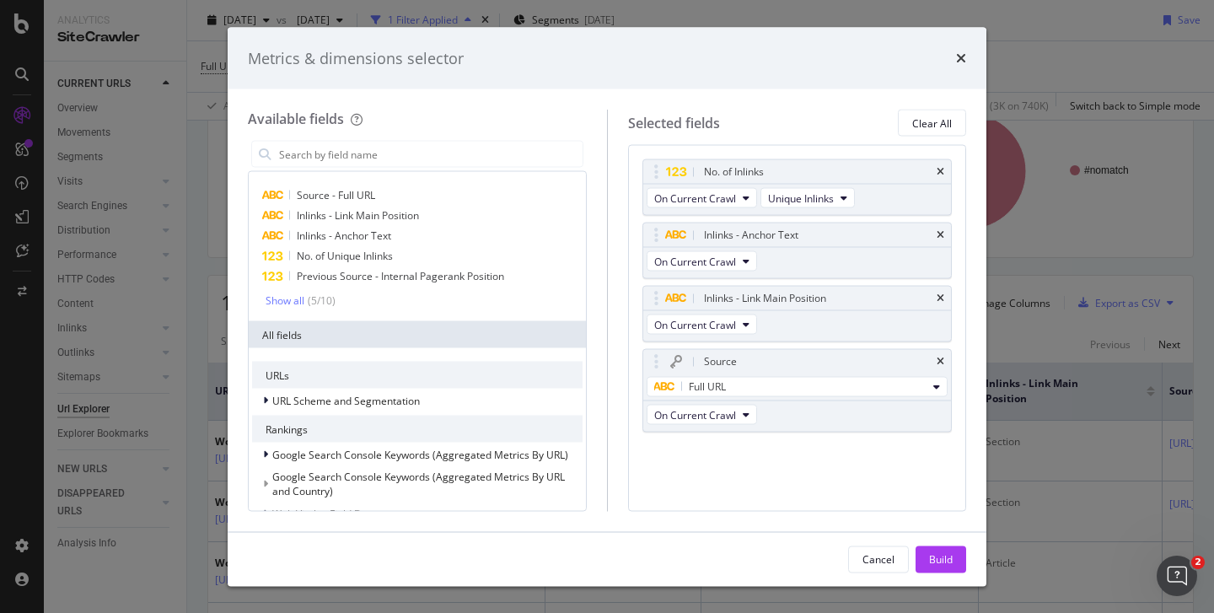
scroll to position [0, 0]
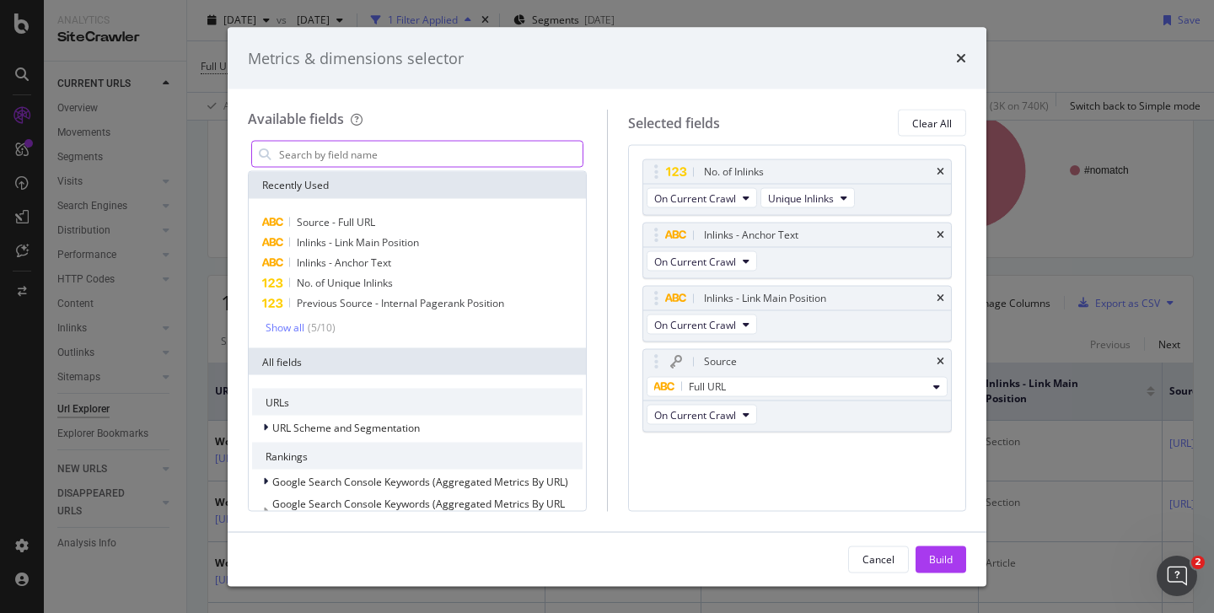
click at [296, 162] on input "modal" at bounding box center [429, 154] width 305 height 25
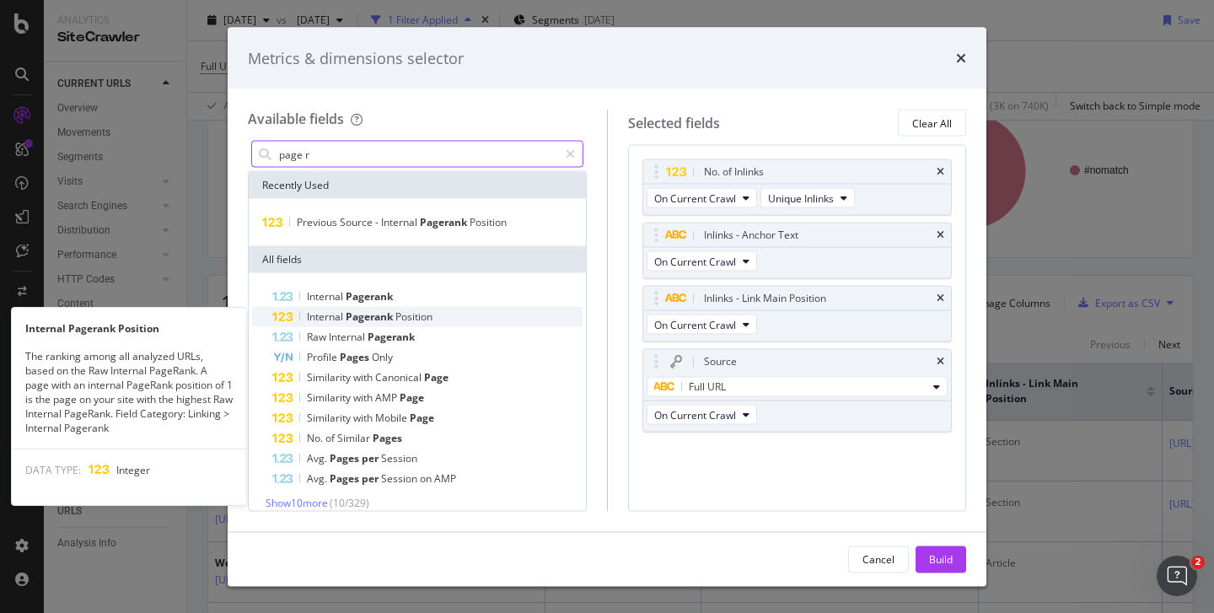
type input "page r"
click at [370, 314] on span "Pagerank" at bounding box center [371, 316] width 50 height 14
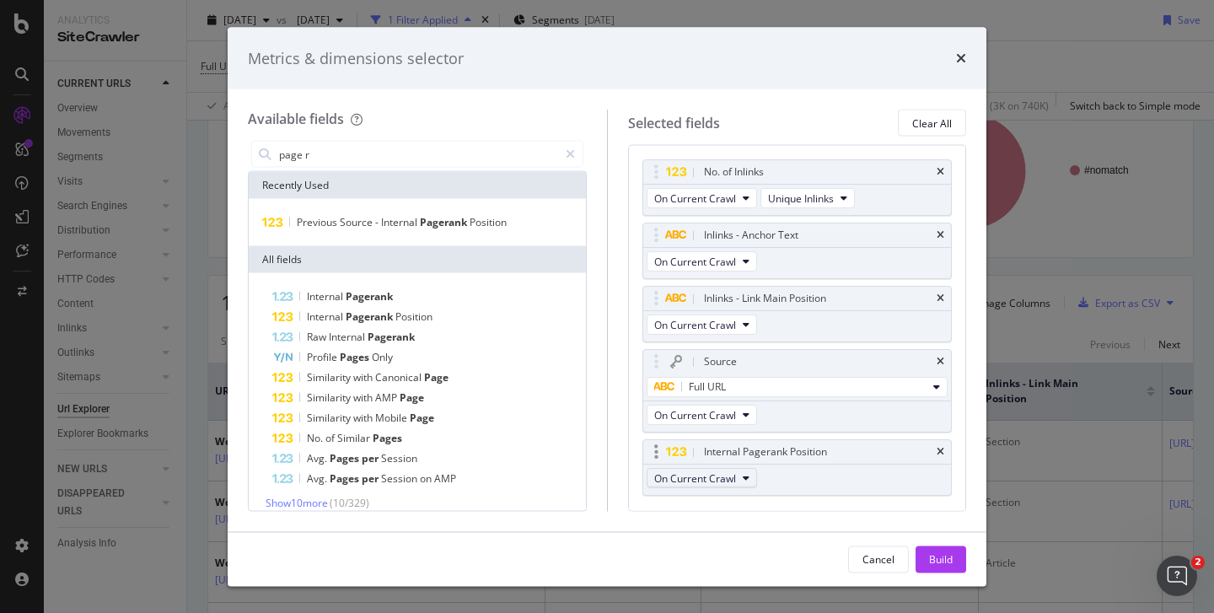
click at [721, 476] on span "On Current Crawl" at bounding box center [695, 477] width 82 height 14
click at [894, 479] on div "Internal Pagerank Position On Current Crawl" at bounding box center [797, 467] width 310 height 56
click at [937, 451] on icon "times" at bounding box center [941, 452] width 8 height 10
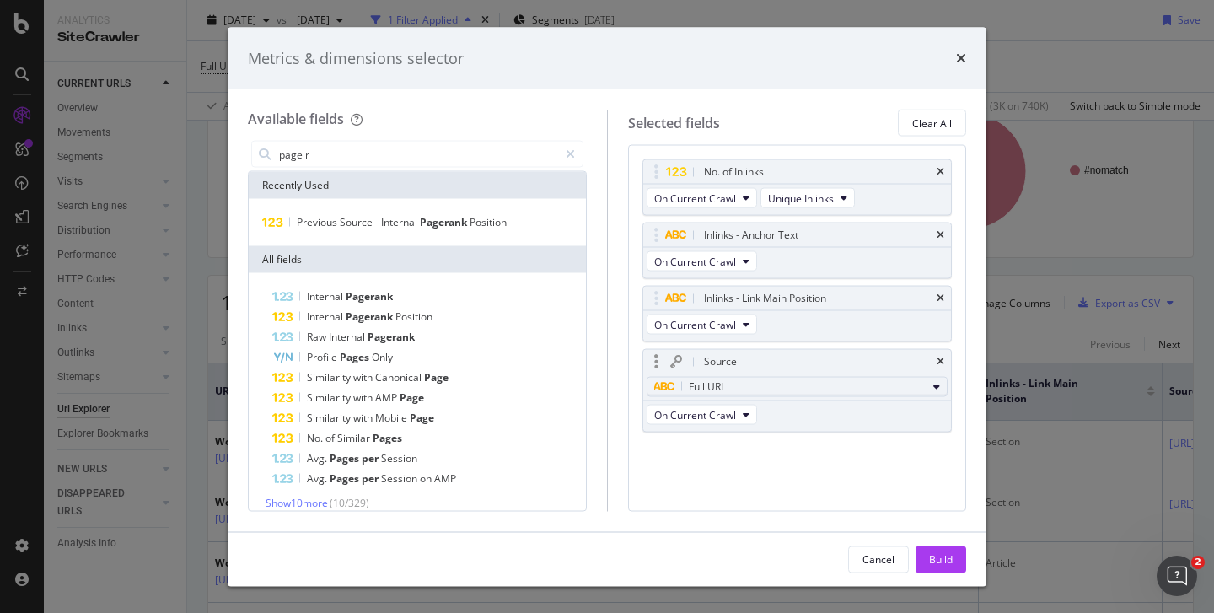
click at [769, 383] on div "Full URL" at bounding box center [790, 387] width 273 height 20
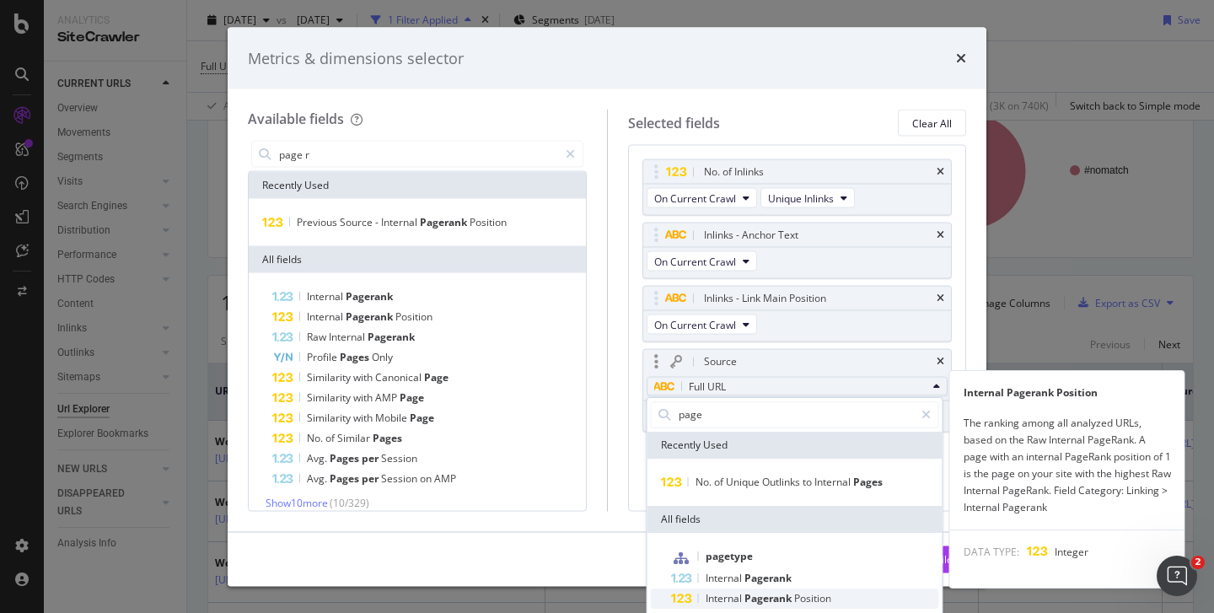
type input "page"
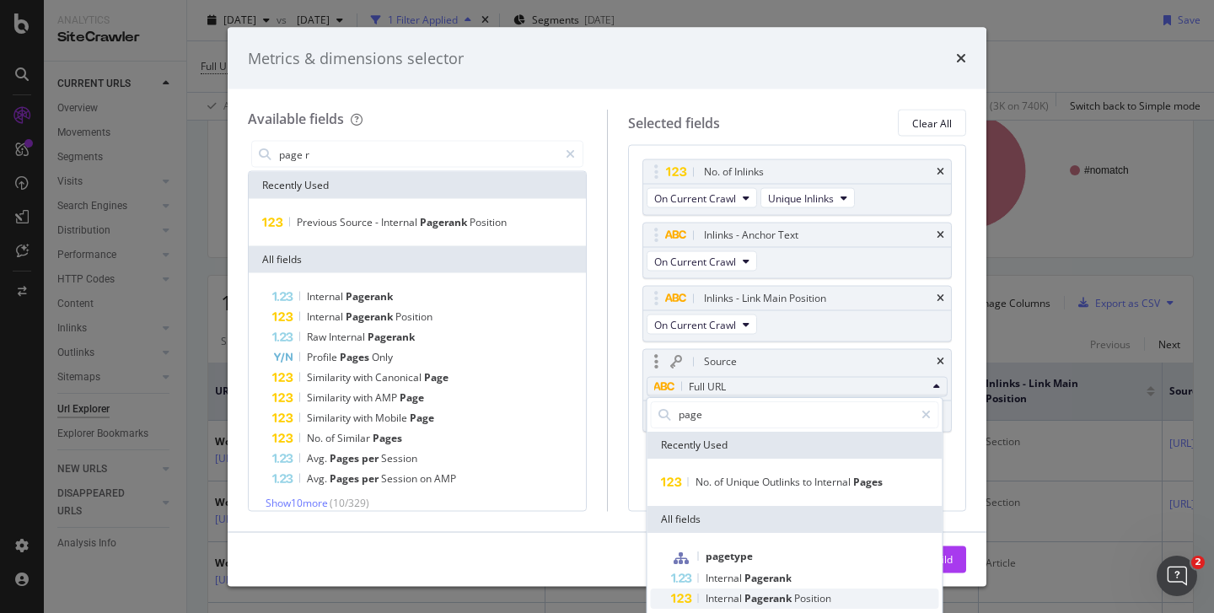
click at [726, 593] on span "Internal" at bounding box center [725, 598] width 39 height 14
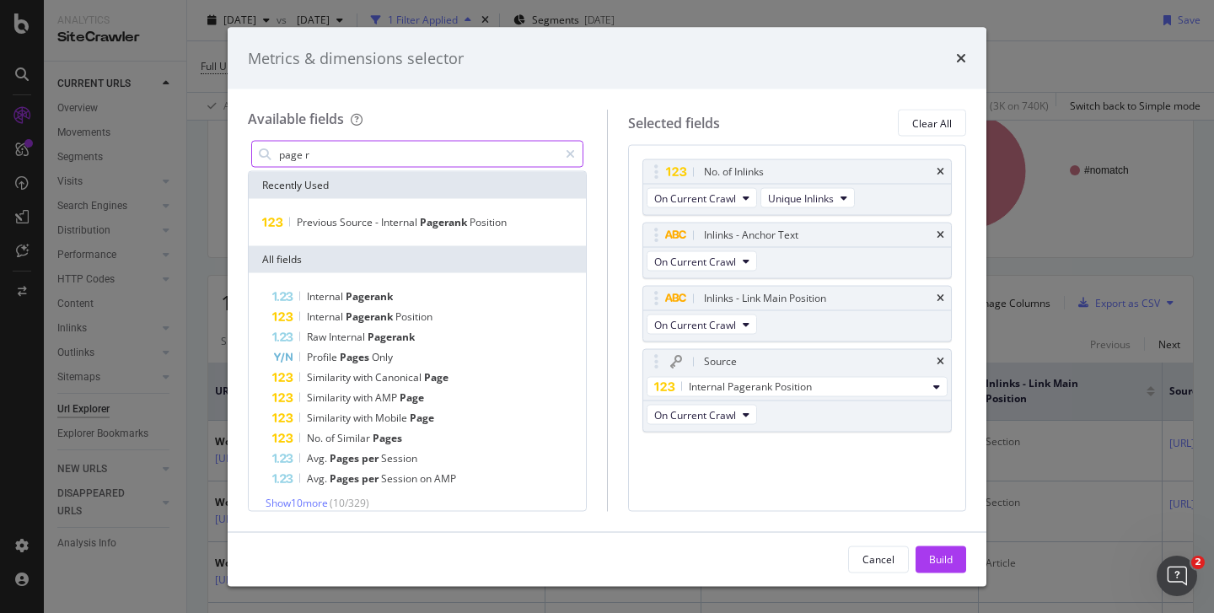
drag, startPoint x: 341, startPoint y: 153, endPoint x: 256, endPoint y: 153, distance: 84.3
type input "sourpage r"
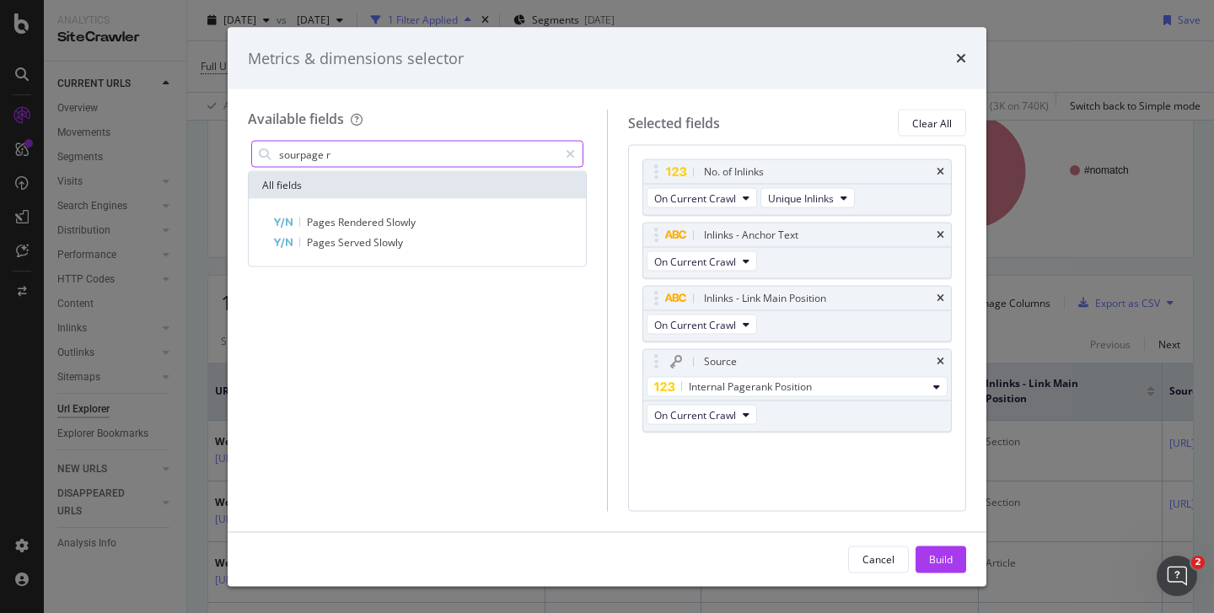
drag, startPoint x: 347, startPoint y: 161, endPoint x: 231, endPoint y: 151, distance: 116.8
click at [233, 152] on div "Available fields sourpage r All fields Pages Rendered Slowly Pages Served Slowl…" at bounding box center [607, 310] width 759 height 442
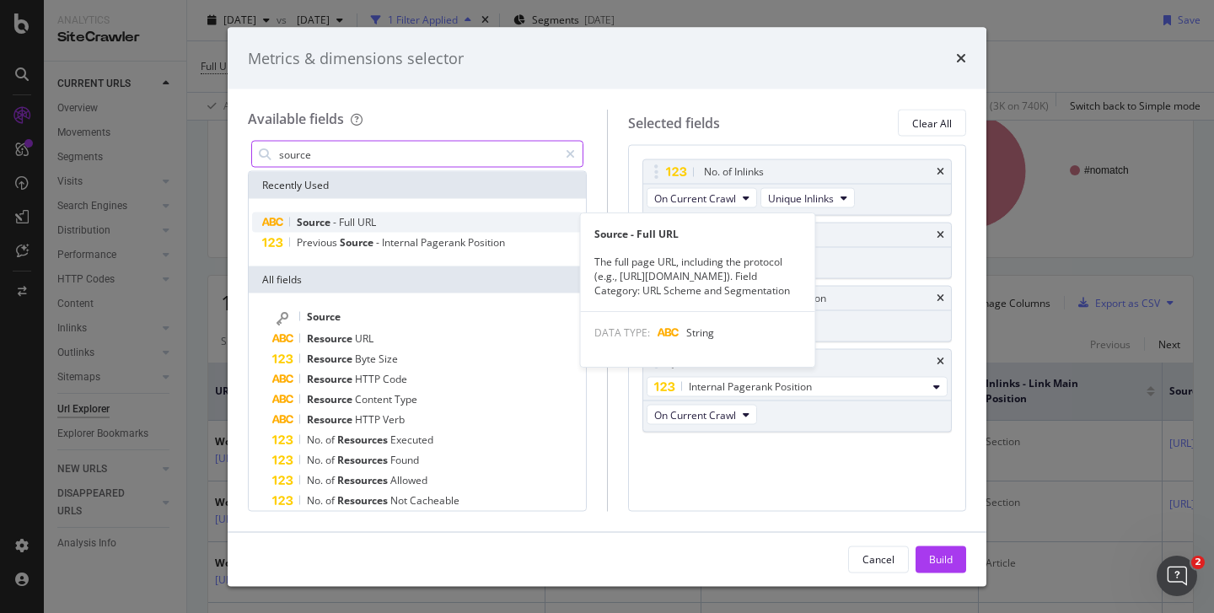
type input "source"
click at [312, 224] on span "Source" at bounding box center [315, 222] width 36 height 14
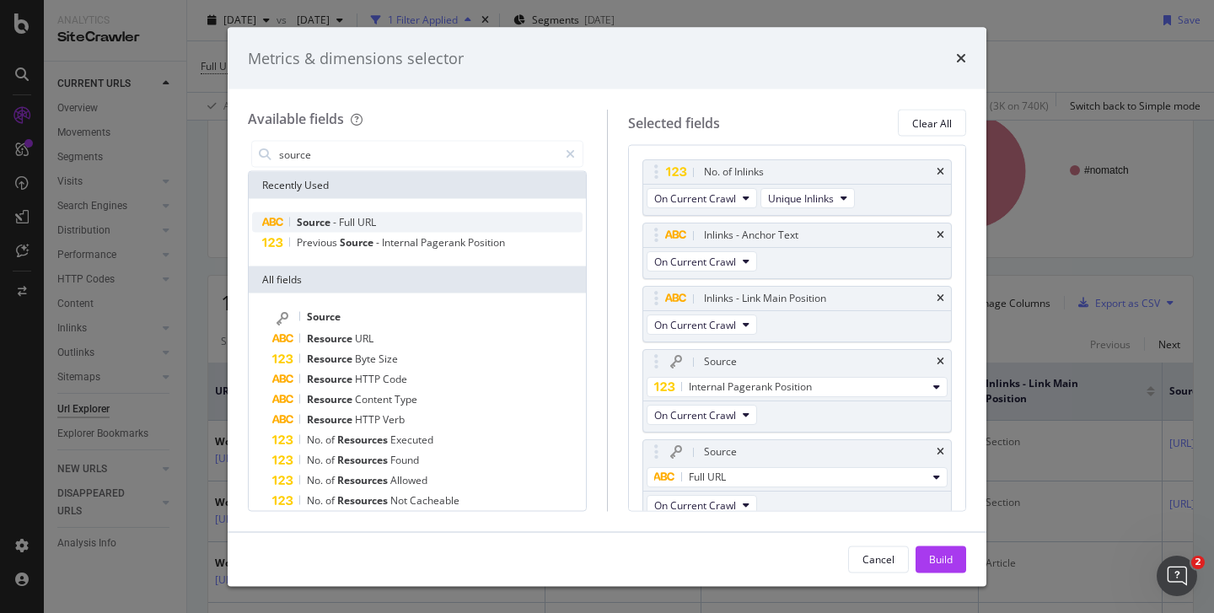
scroll to position [12, 0]
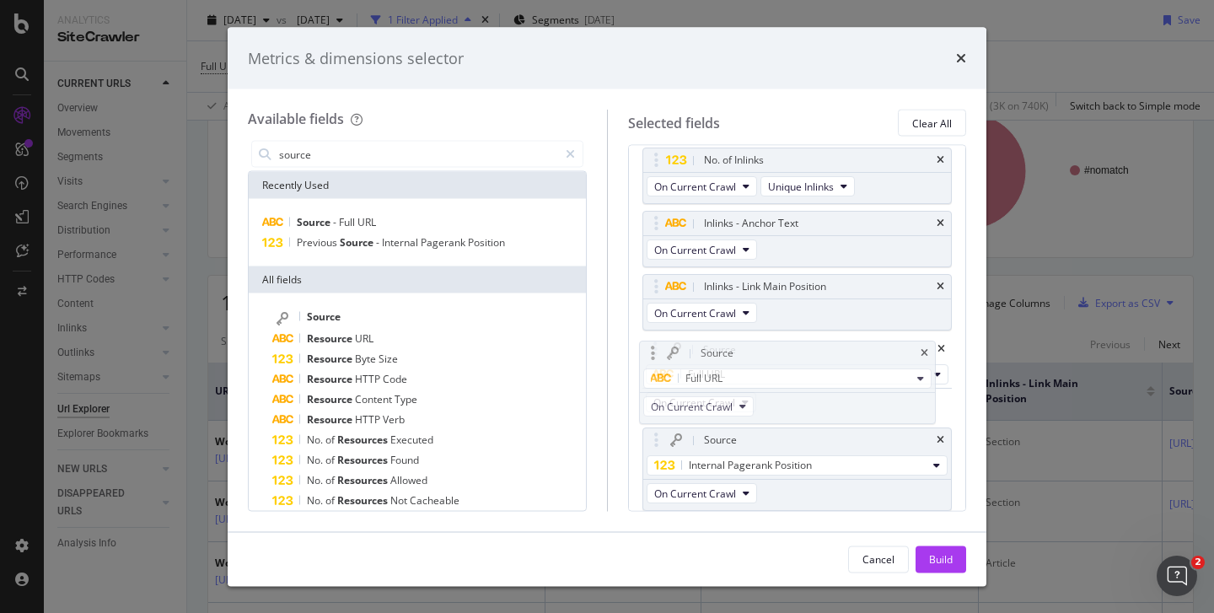
drag, startPoint x: 653, startPoint y: 441, endPoint x: 649, endPoint y: 353, distance: 87.8
click at [649, 353] on body "Analytics SiteCrawler CURRENT URLS Overview Movements Segments Visits Analysis …" at bounding box center [607, 306] width 1214 height 613
click at [935, 553] on div "Build" at bounding box center [941, 558] width 24 height 14
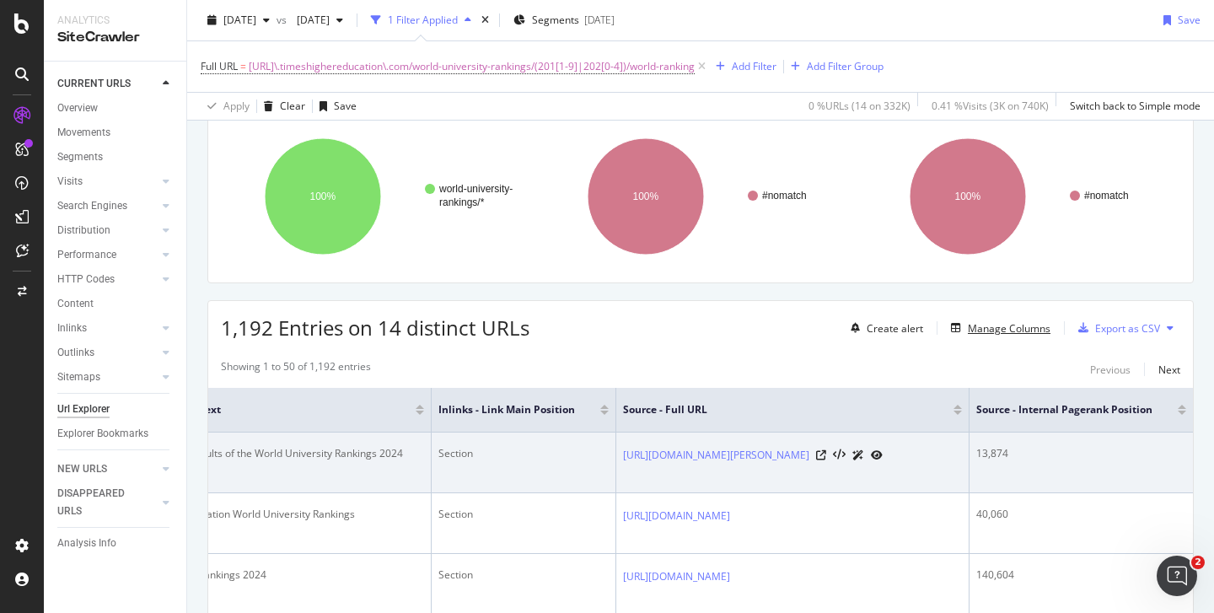
scroll to position [141, 0]
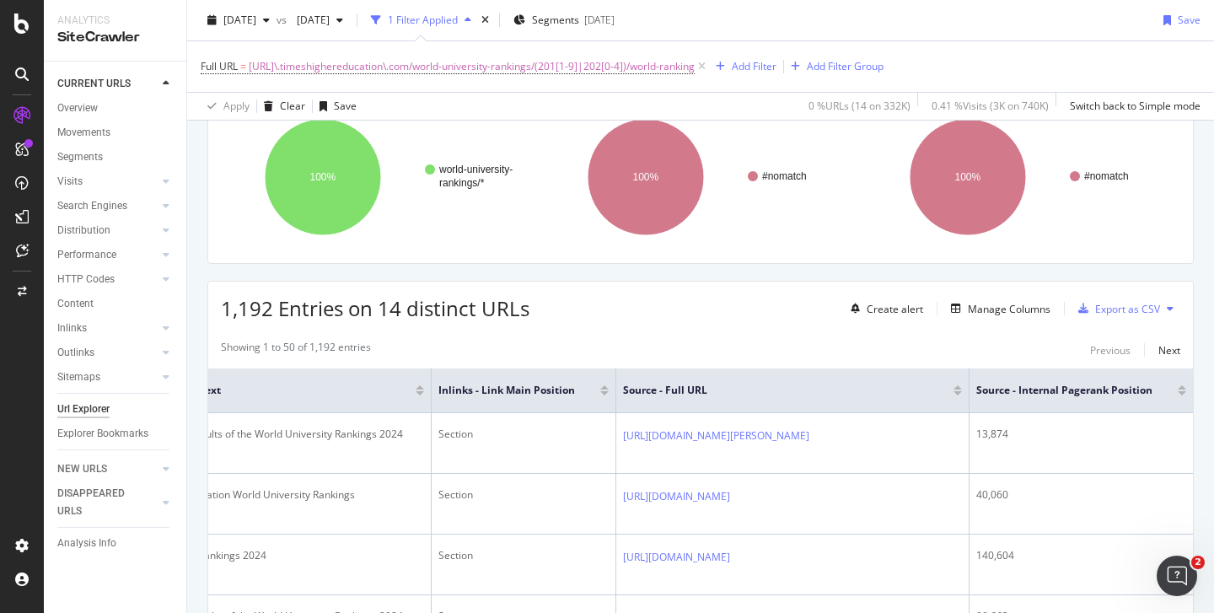
click at [1178, 393] on div at bounding box center [1182, 393] width 8 height 4
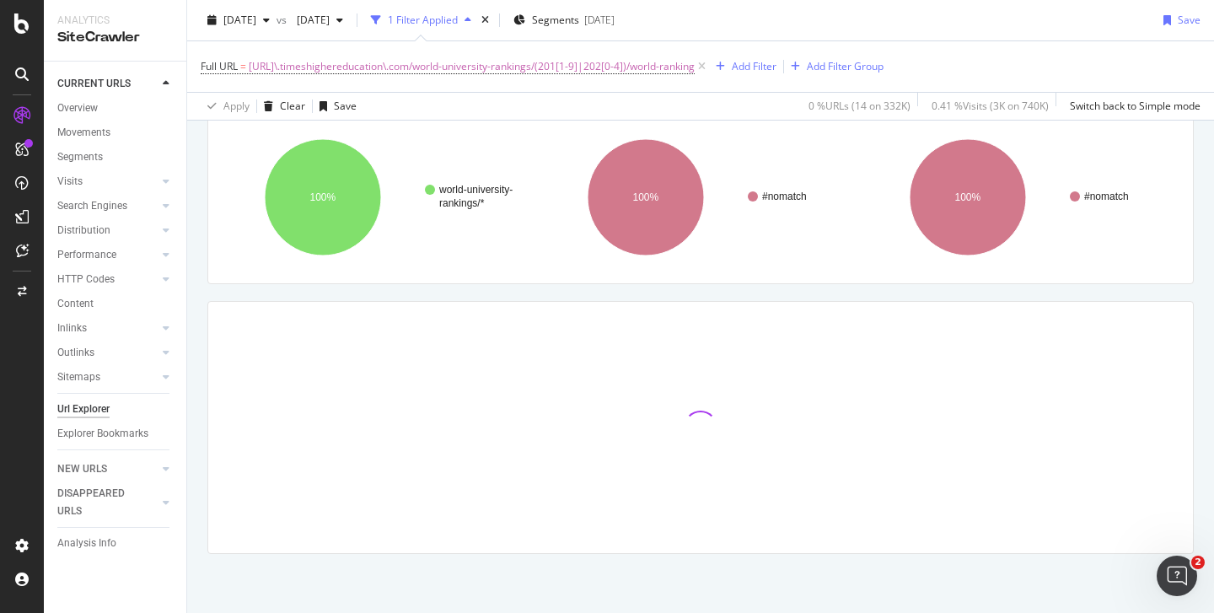
scroll to position [121, 0]
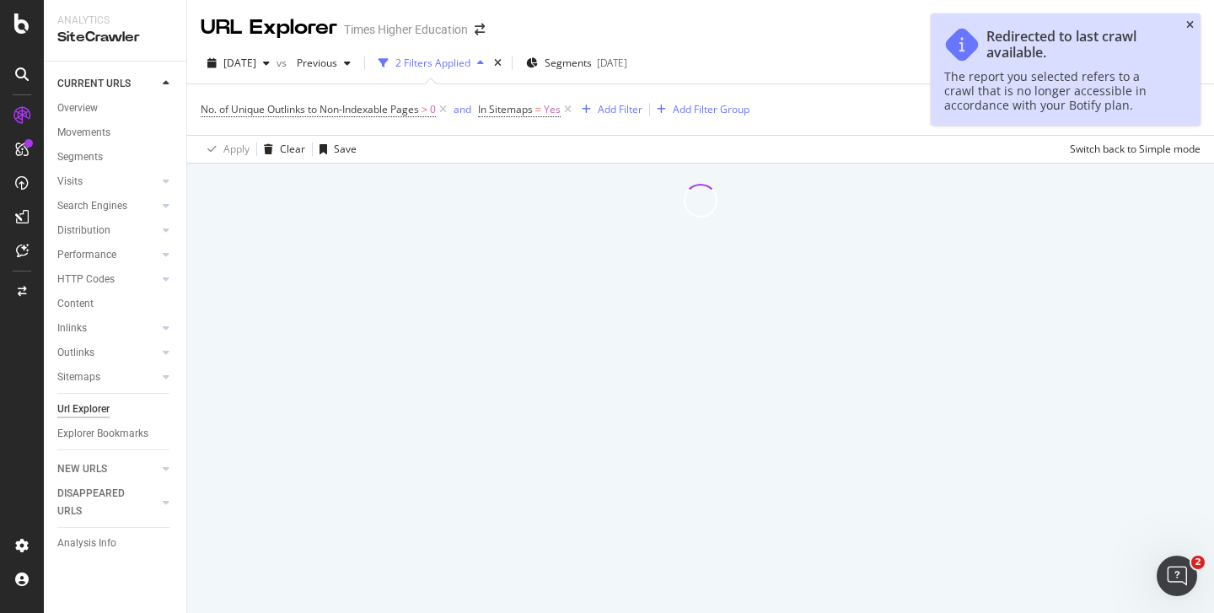
click at [1188, 24] on icon "close toast" at bounding box center [1190, 25] width 8 height 10
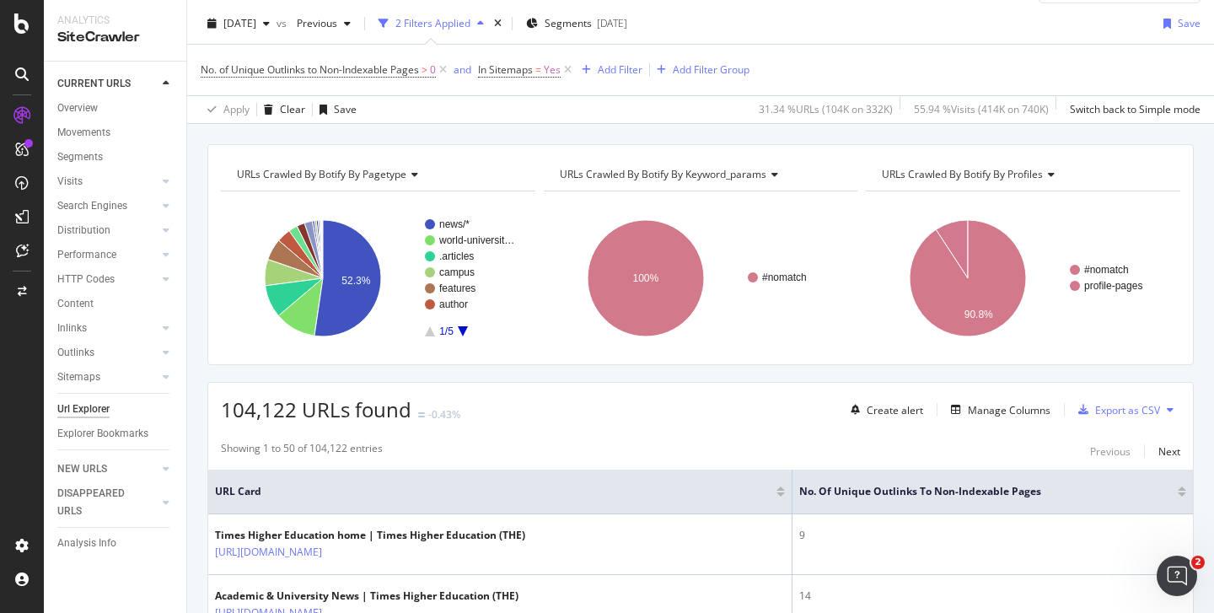
scroll to position [40, 0]
click at [83, 291] on div "DataExports" at bounding box center [95, 290] width 66 height 17
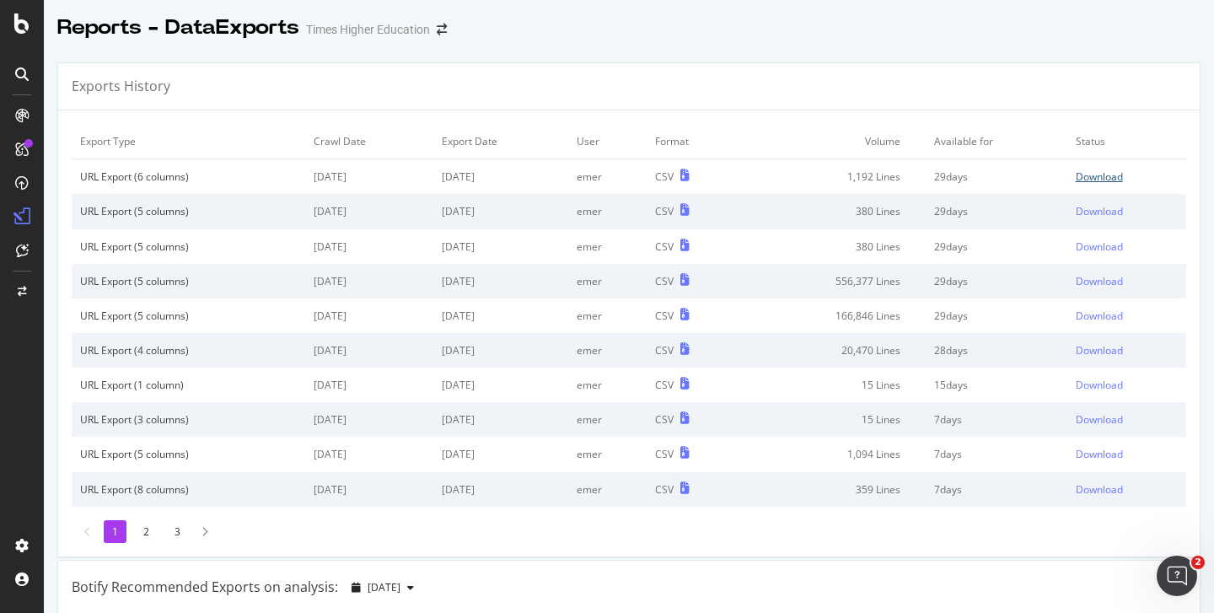
click at [1076, 173] on div "Download" at bounding box center [1099, 176] width 47 height 14
